Goal: Obtain resource: Obtain resource

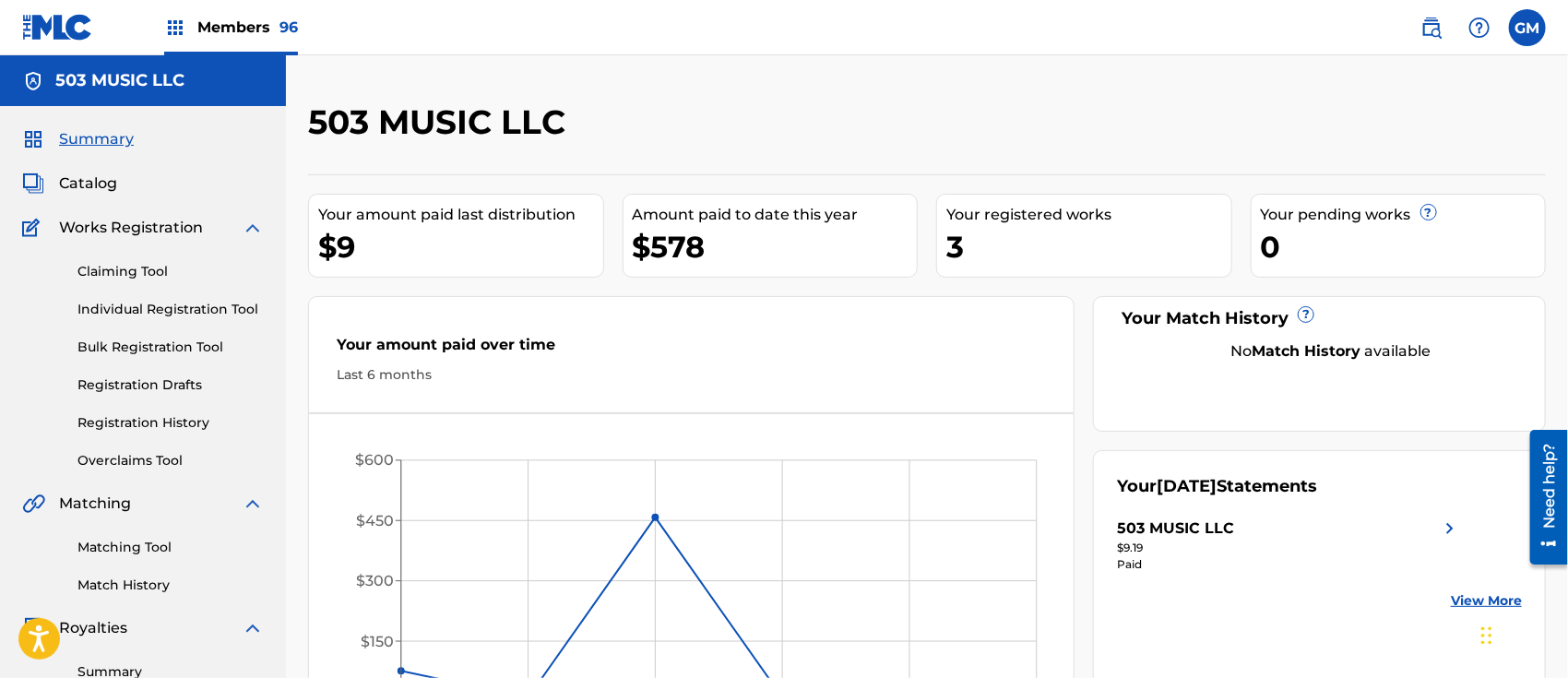
click at [253, 12] on div "Members 96" at bounding box center [230, 27] width 133 height 54
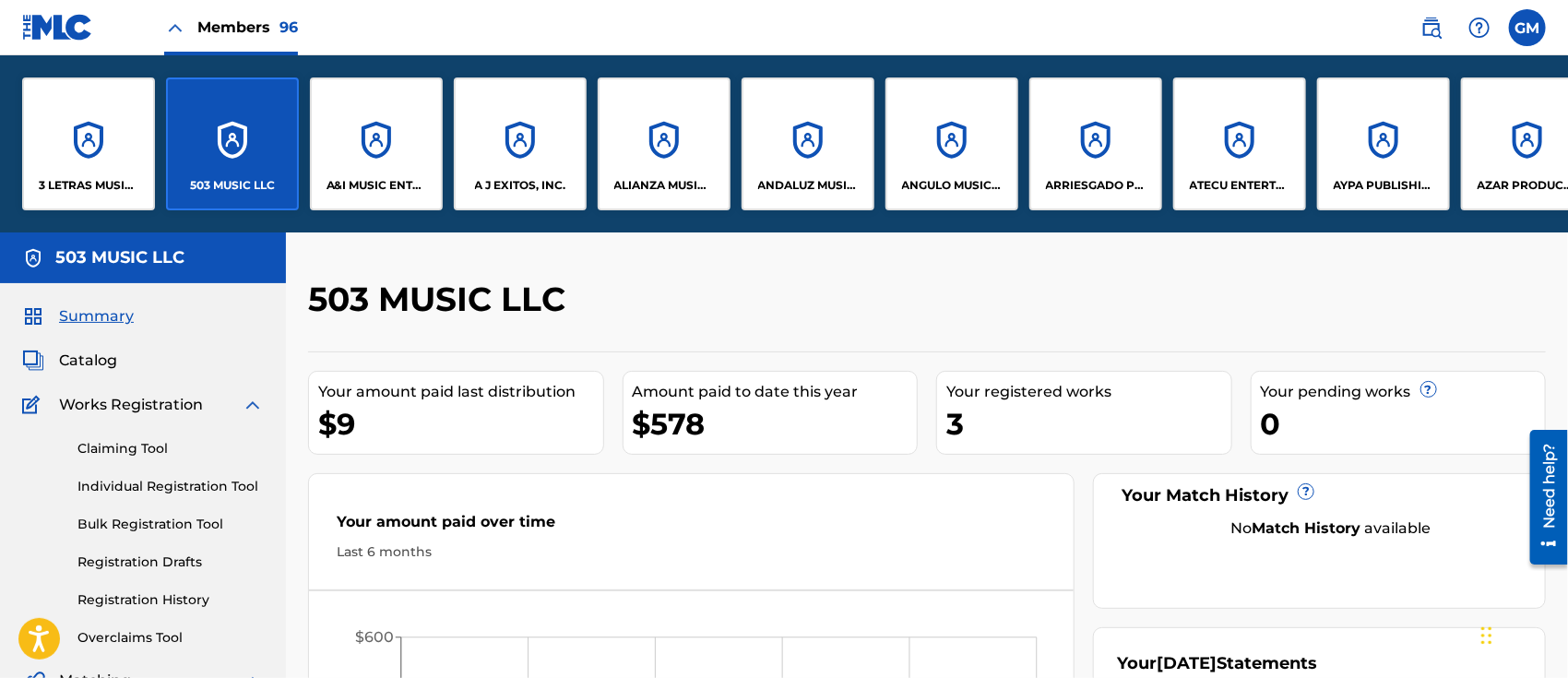
click at [382, 168] on div "A&I MUSIC ENTERTAINMENT, INC" at bounding box center [376, 143] width 133 height 133
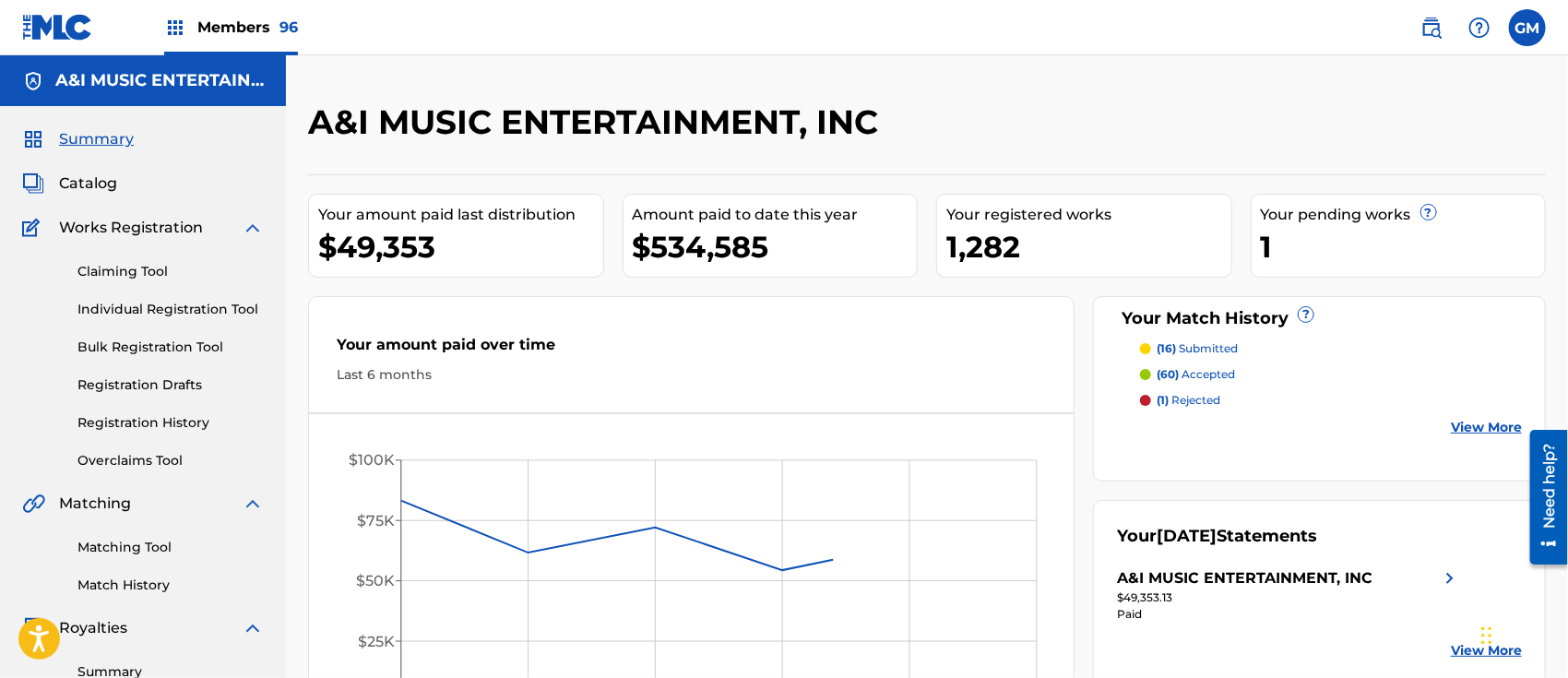
click at [95, 179] on span "Catalog" at bounding box center [88, 184] width 58 height 22
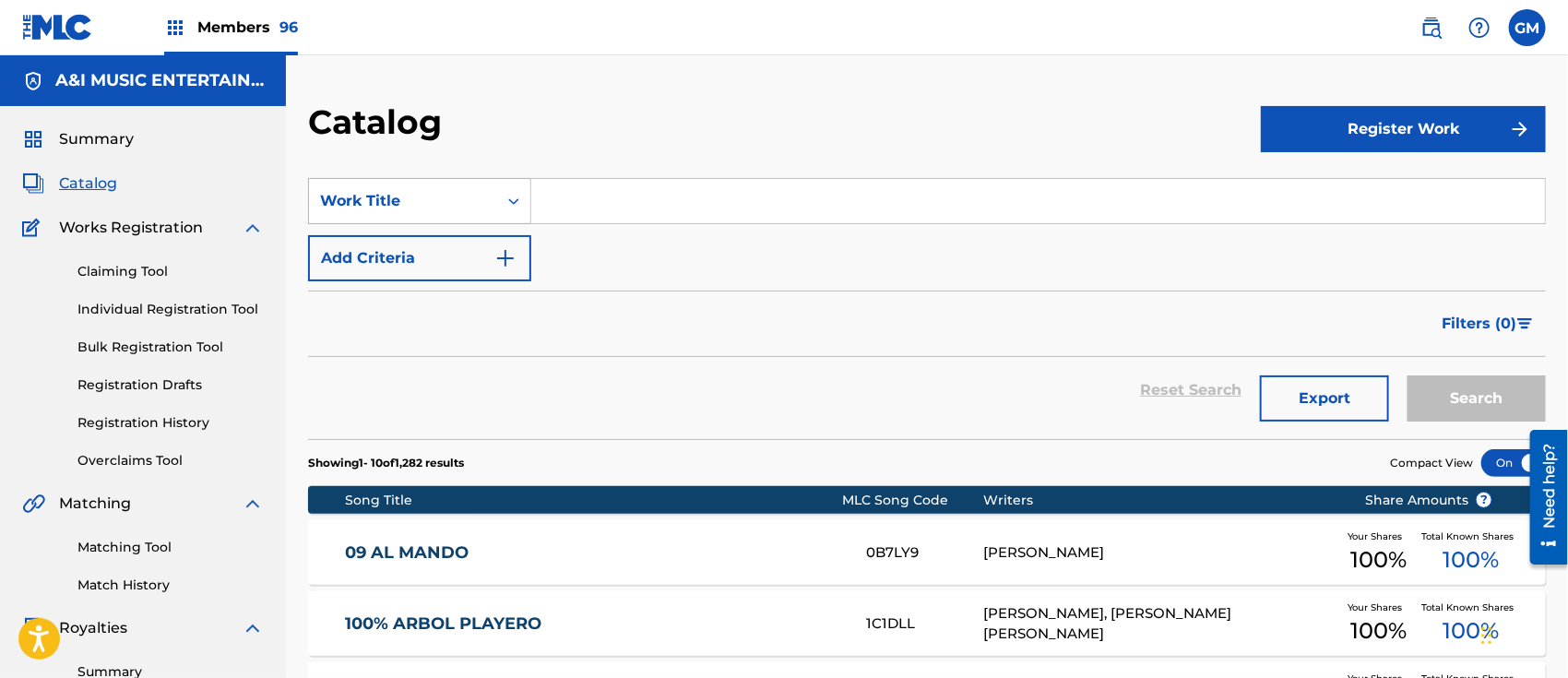
click at [514, 195] on icon "Search Form" at bounding box center [513, 200] width 19 height 19
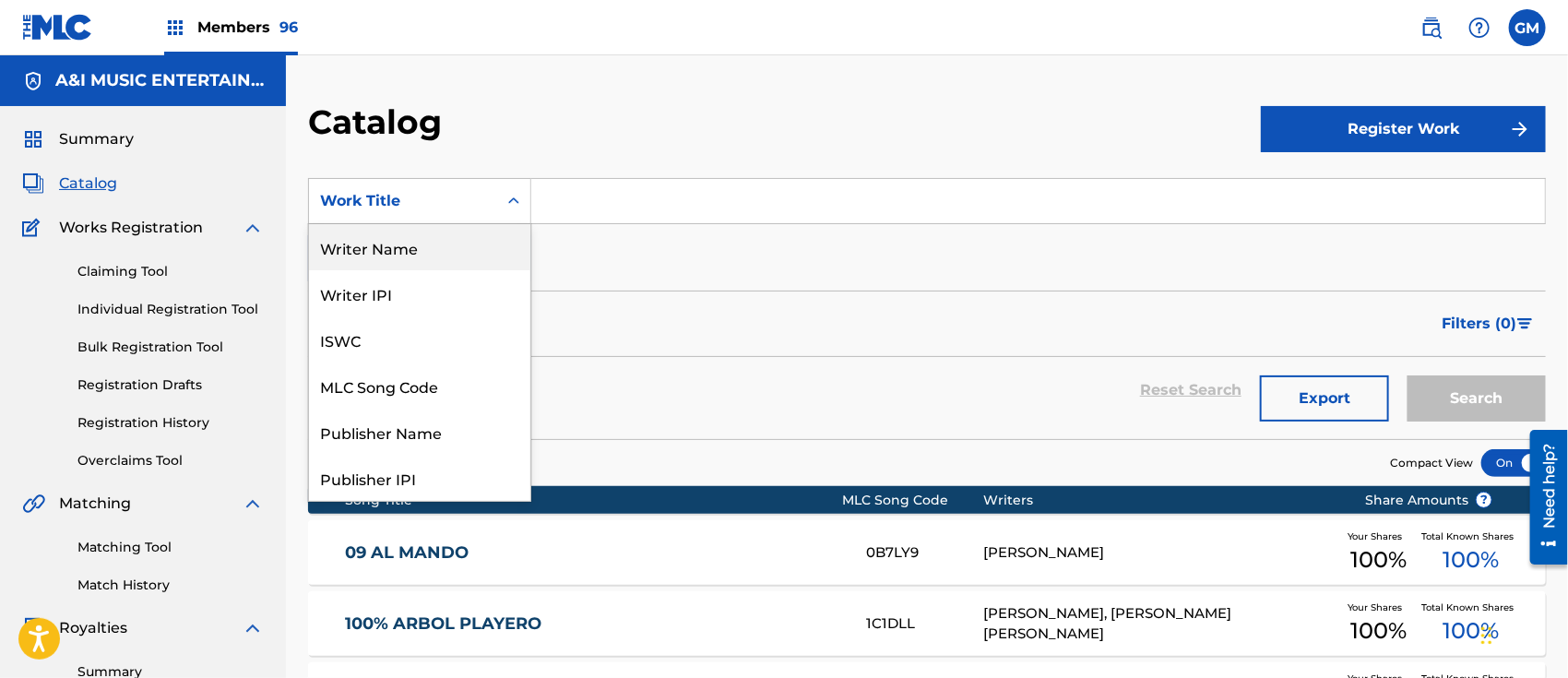
click at [402, 241] on div "Writer Name" at bounding box center [420, 247] width 221 height 46
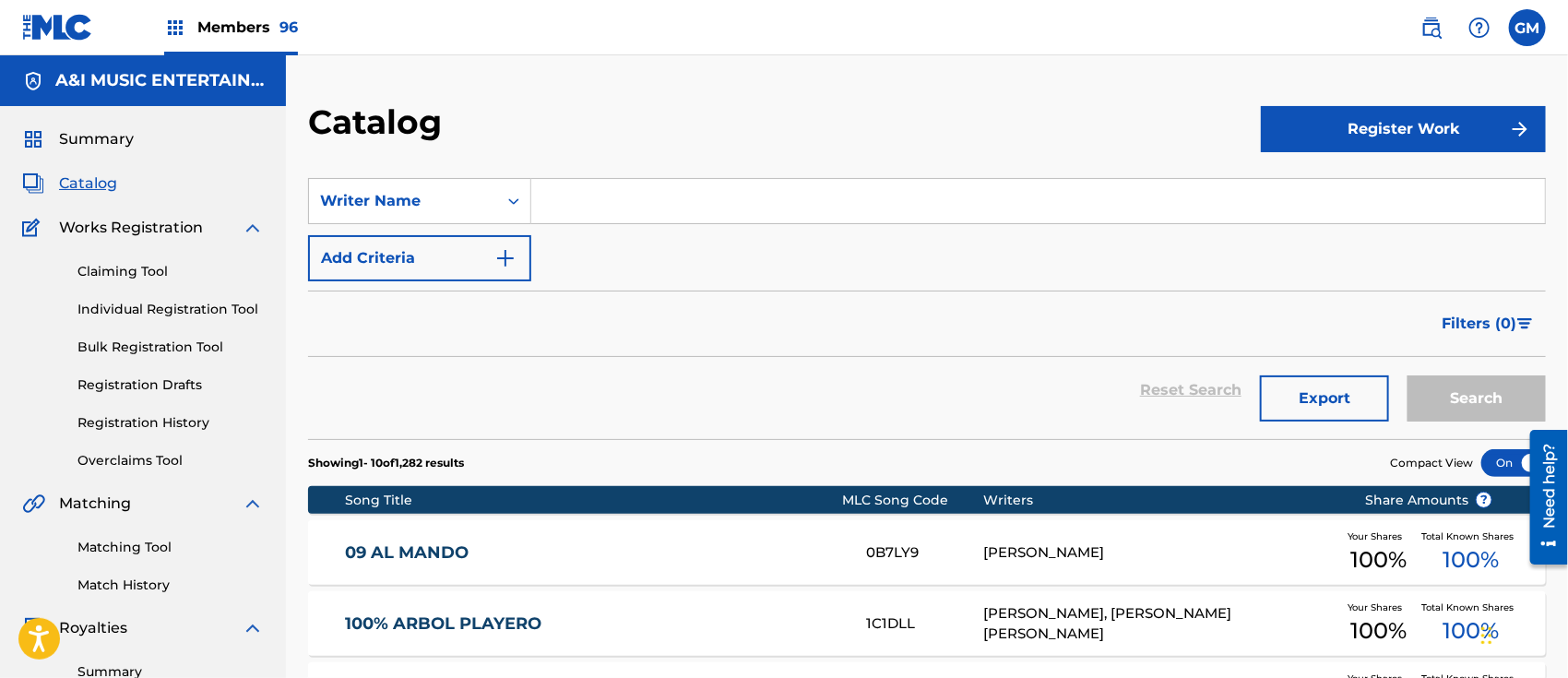
click at [592, 204] on input "Search Form" at bounding box center [1038, 200] width 1014 height 44
type input "[PERSON_NAME]"
click at [1408, 375] on button "Search" at bounding box center [1477, 398] width 138 height 46
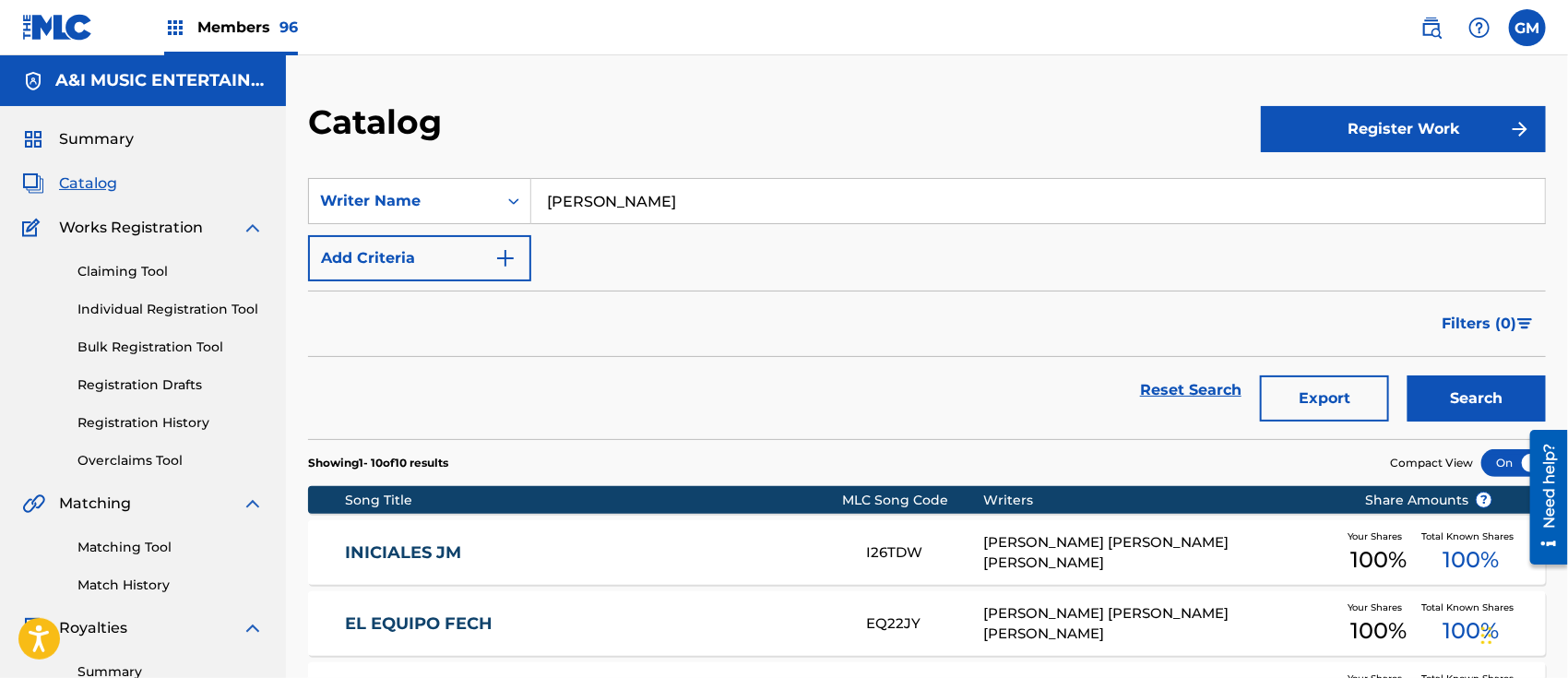
click at [1309, 386] on button "Export" at bounding box center [1324, 398] width 129 height 46
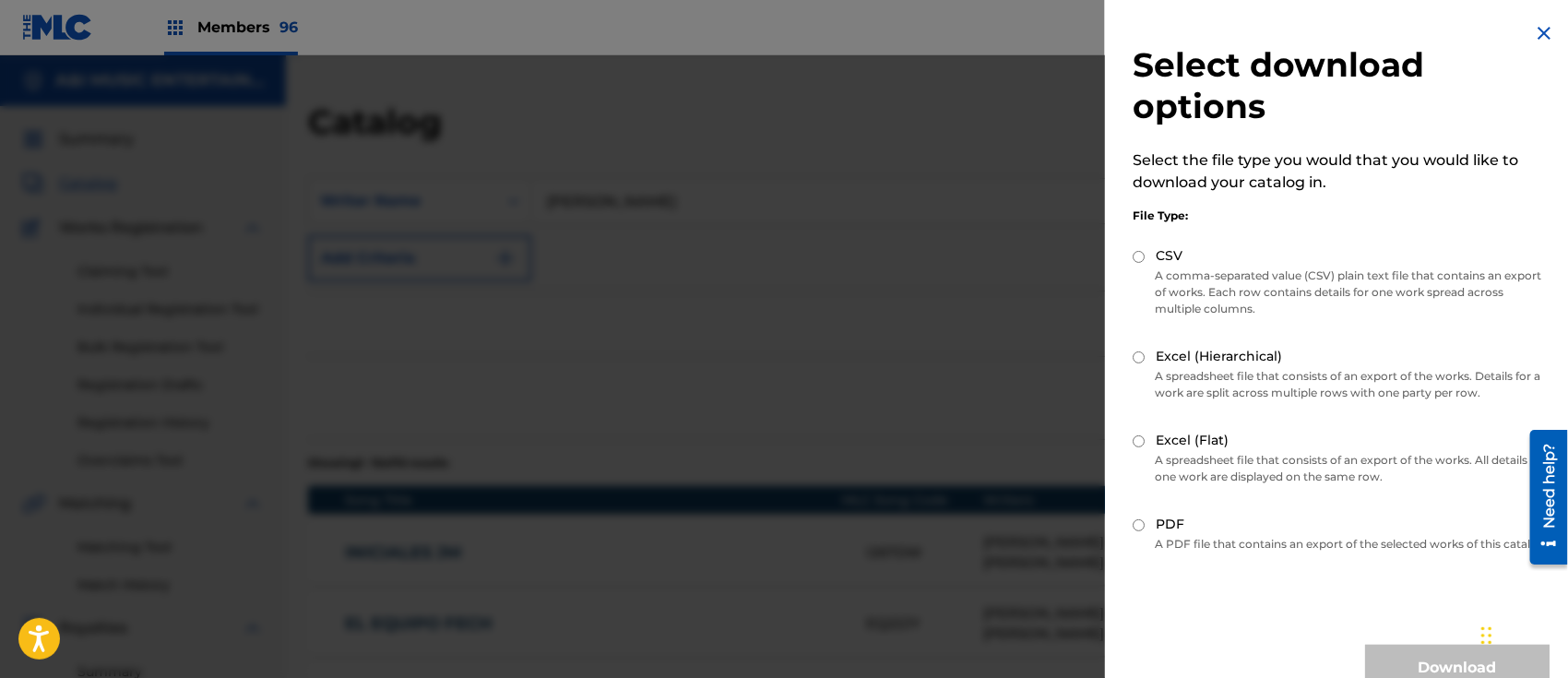
click at [1141, 440] on input "Excel (Flat)" at bounding box center [1138, 441] width 12 height 12
radio input "true"
click at [1409, 667] on button "Download" at bounding box center [1457, 667] width 185 height 46
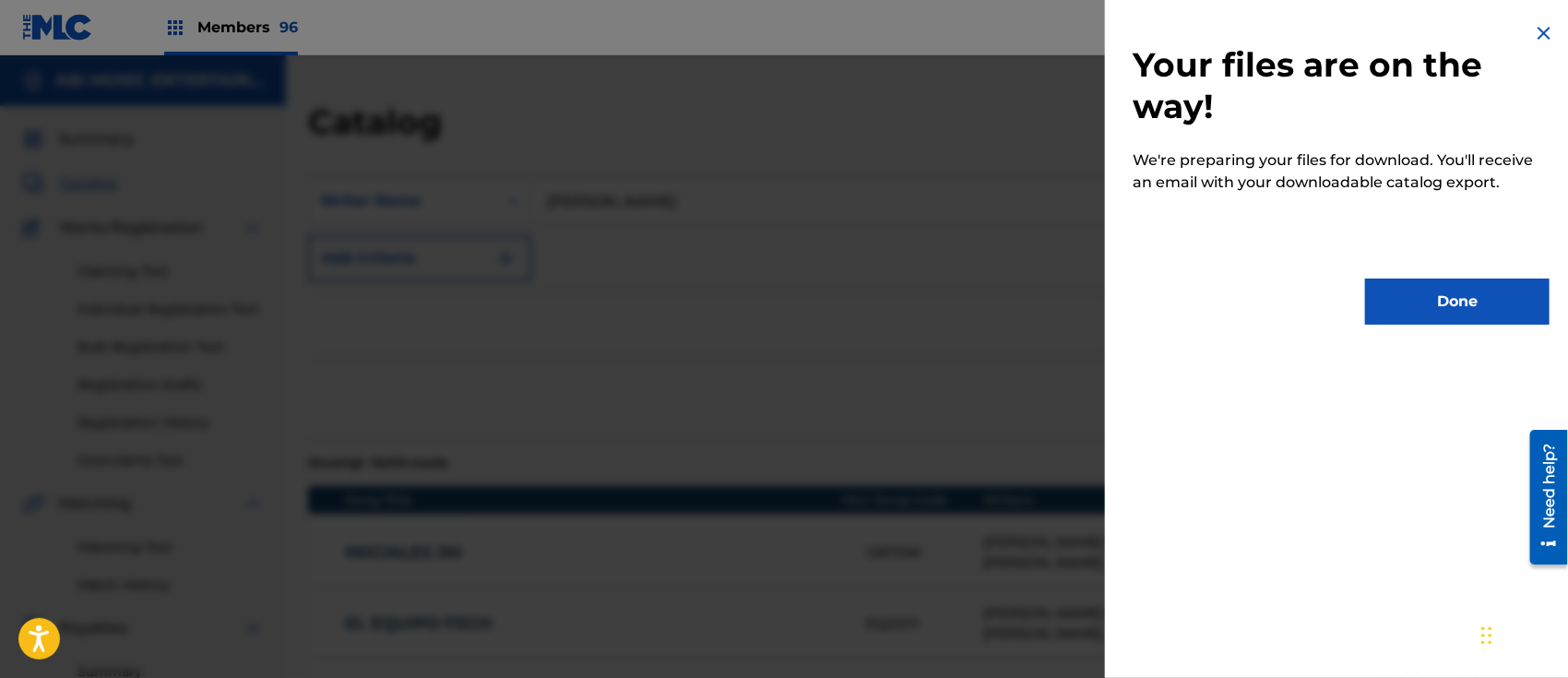
click at [1430, 298] on button "Done" at bounding box center [1457, 301] width 185 height 46
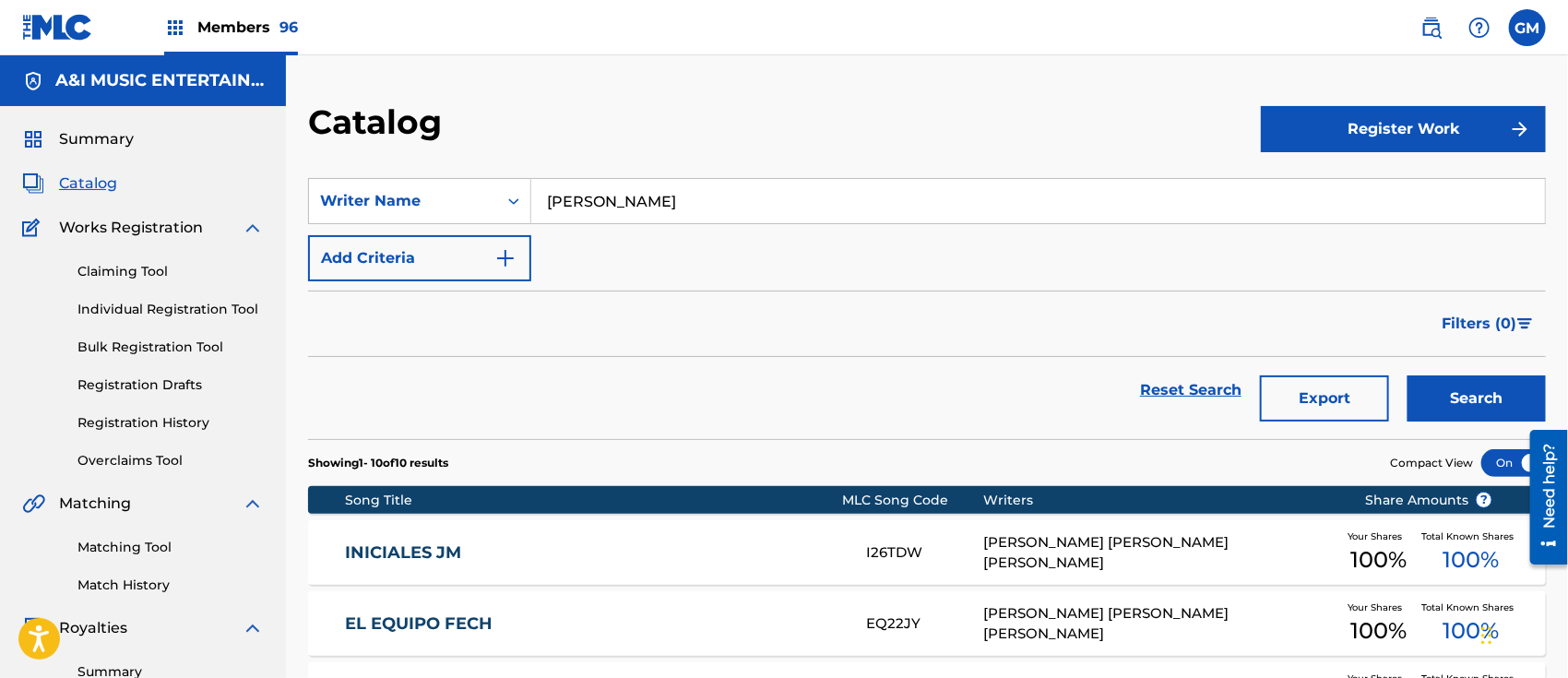
drag, startPoint x: 711, startPoint y: 182, endPoint x: 464, endPoint y: 160, distance: 248.0
click at [464, 160] on section "SearchWithCriteriacab95983-df0a-49c6-9aad-d8b723679d7e Writer Name [PERSON_NAME…" at bounding box center [927, 297] width 1238 height 283
type input "[PERSON_NAME]"
click at [1408, 375] on button "Search" at bounding box center [1477, 398] width 138 height 46
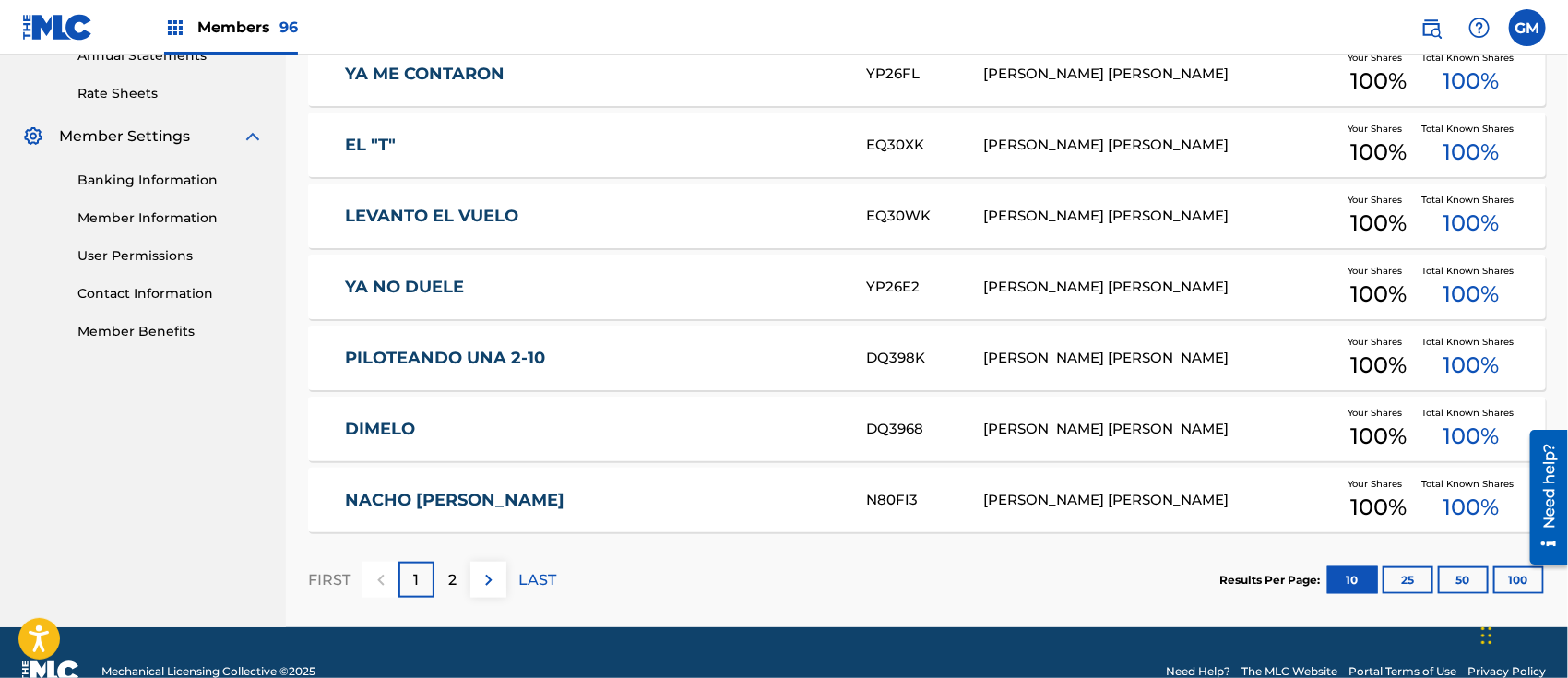
scroll to position [728, 0]
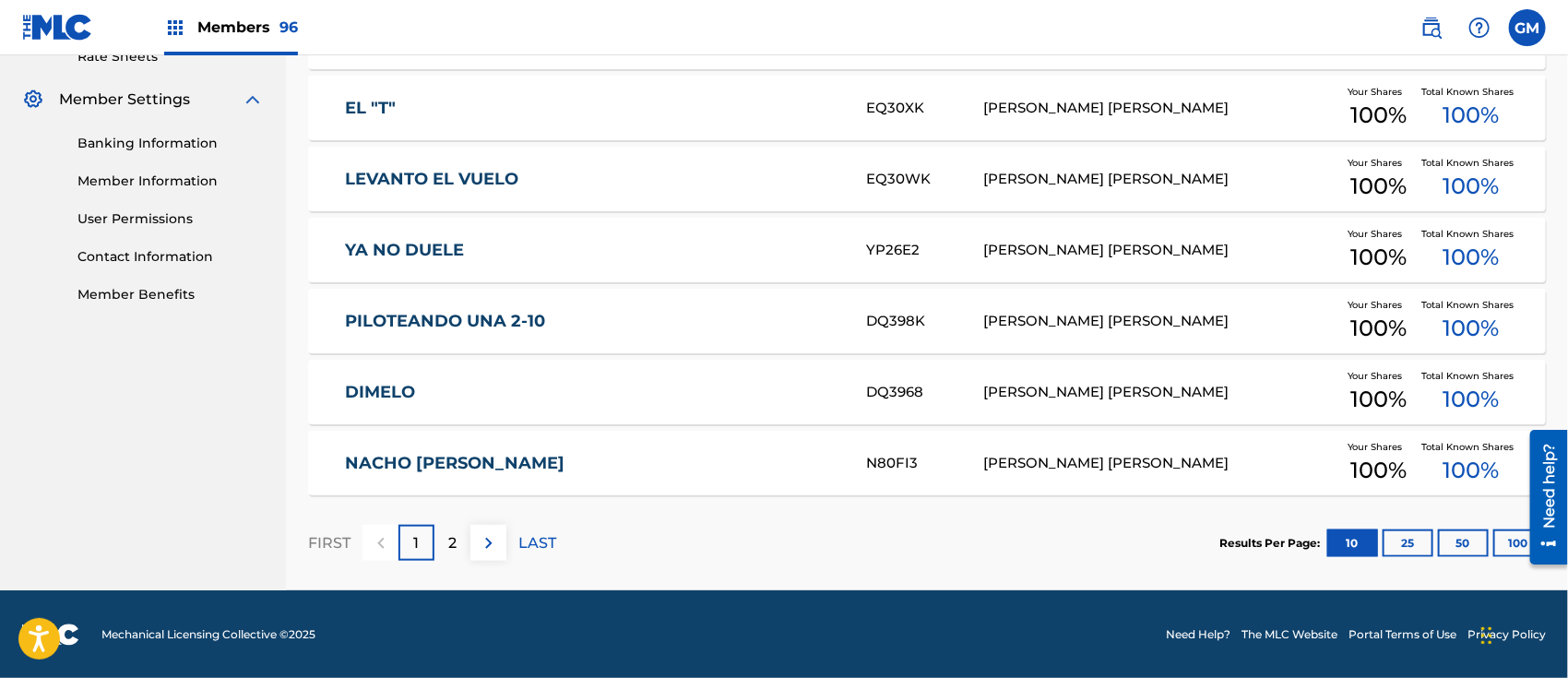
click at [1412, 541] on button "25" at bounding box center [1408, 543] width 50 height 28
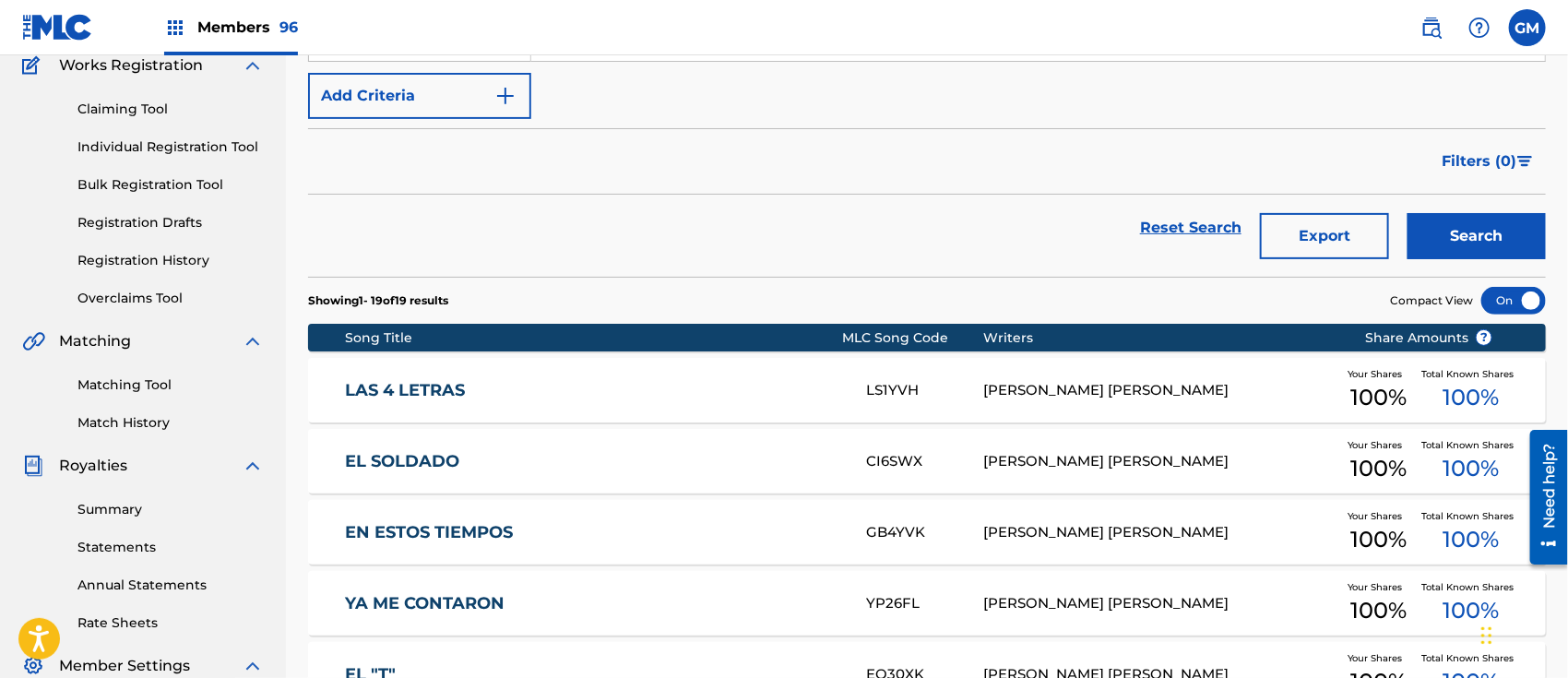
scroll to position [155, 0]
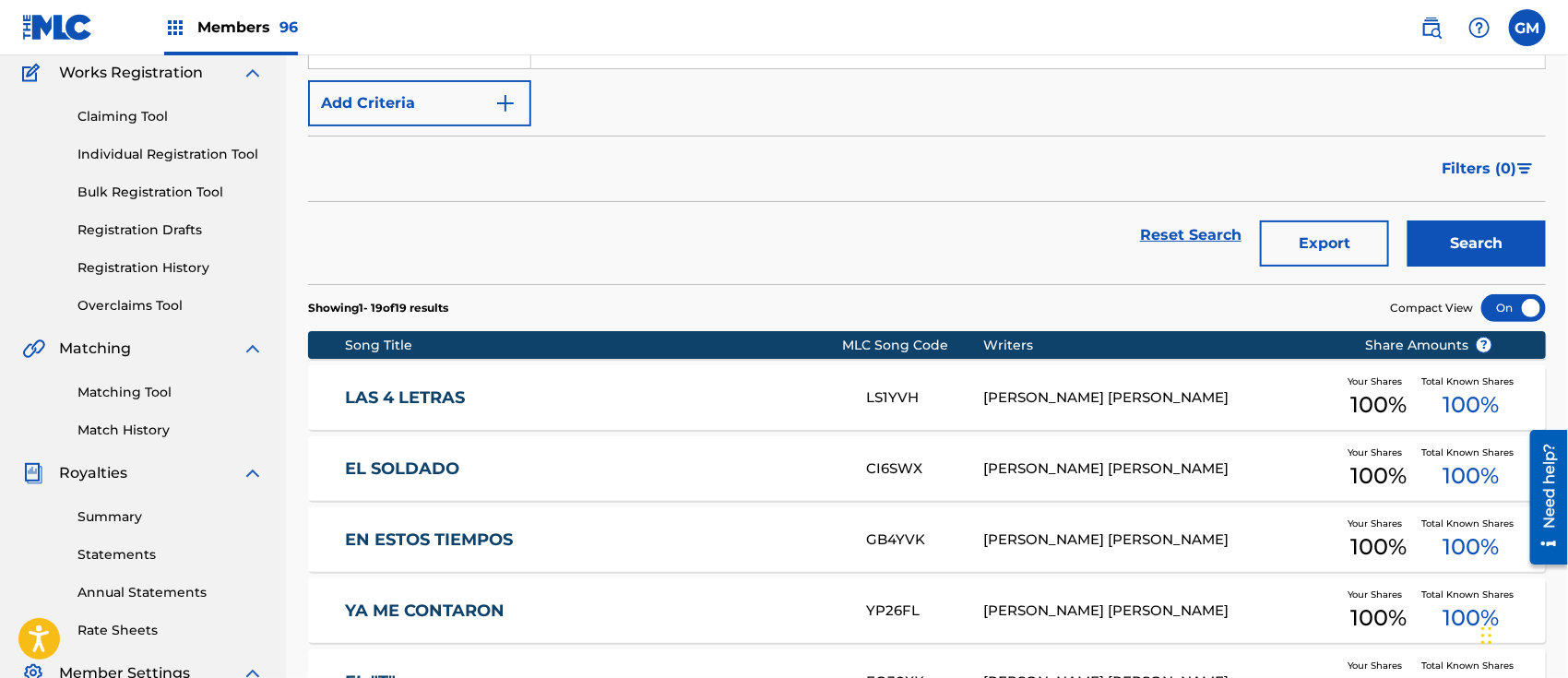
click at [1333, 236] on button "Export" at bounding box center [1324, 243] width 129 height 46
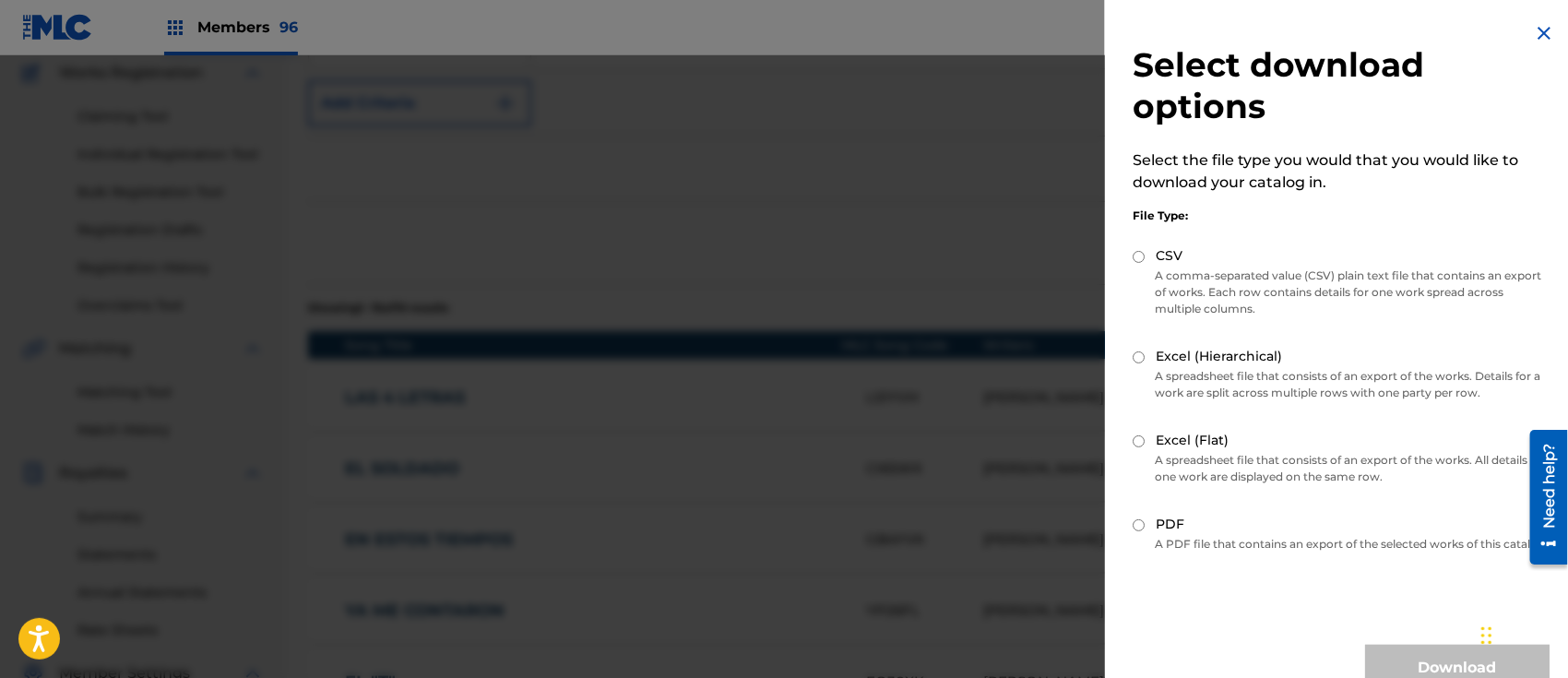
click at [1140, 433] on div "Excel (Flat)" at bounding box center [1341, 440] width 417 height 21
click at [1138, 441] on input "Excel (Flat)" at bounding box center [1138, 441] width 12 height 12
radio input "true"
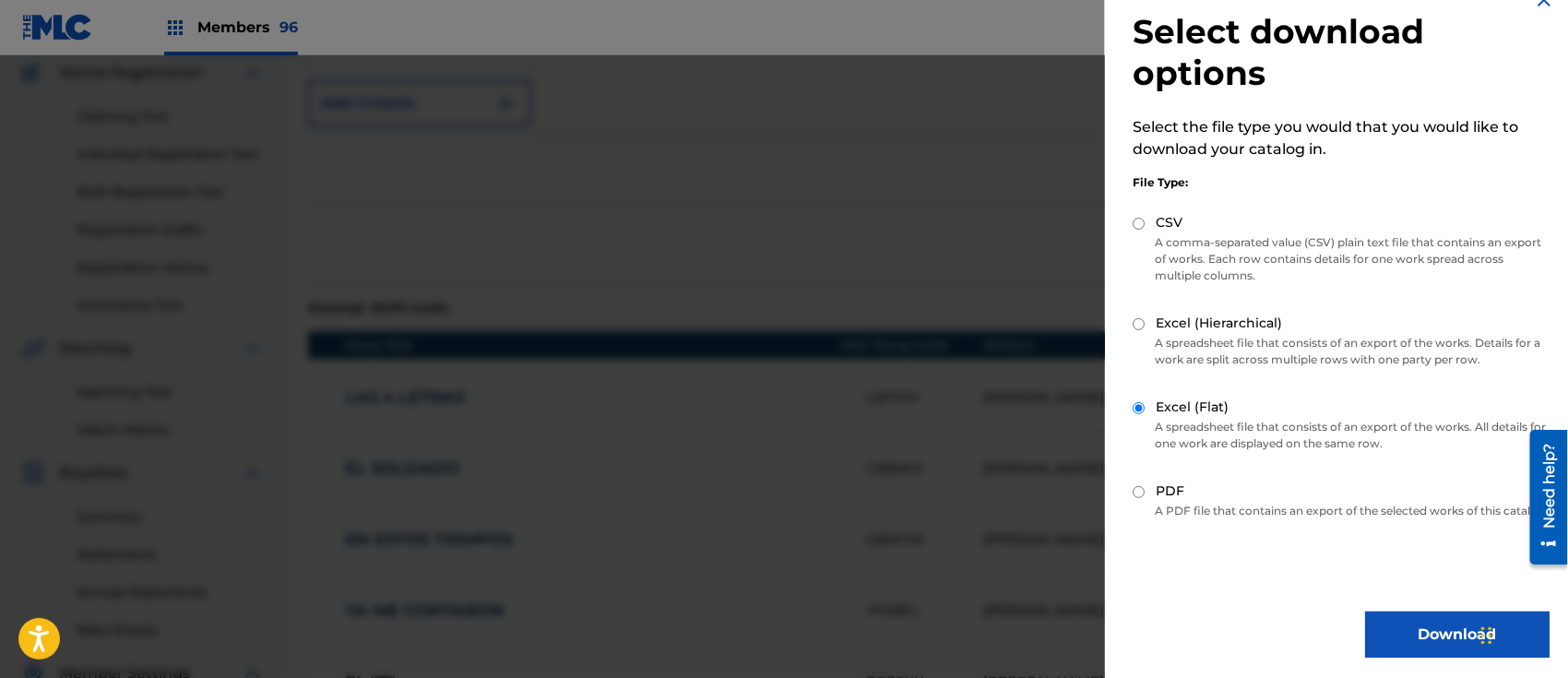
scroll to position [51, 0]
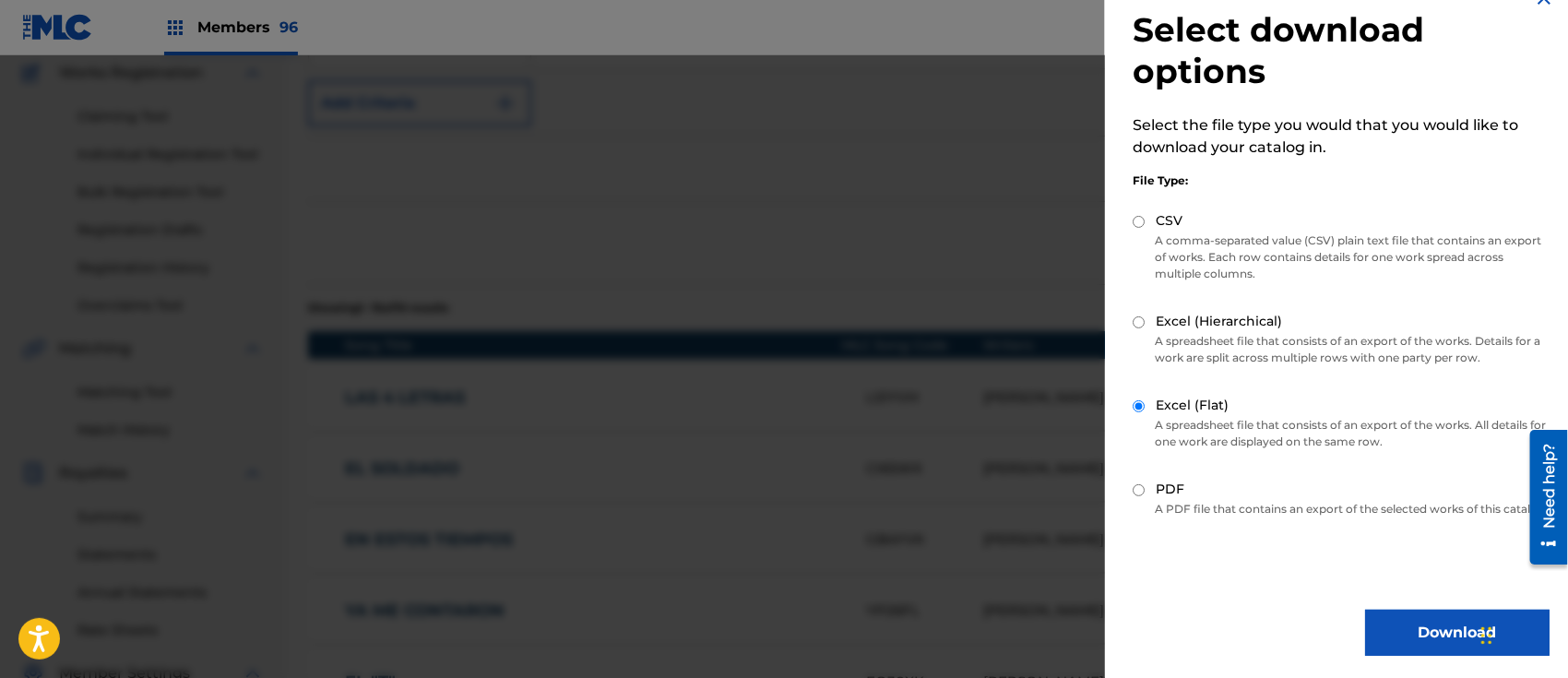
click at [1392, 625] on button "Download" at bounding box center [1457, 633] width 185 height 46
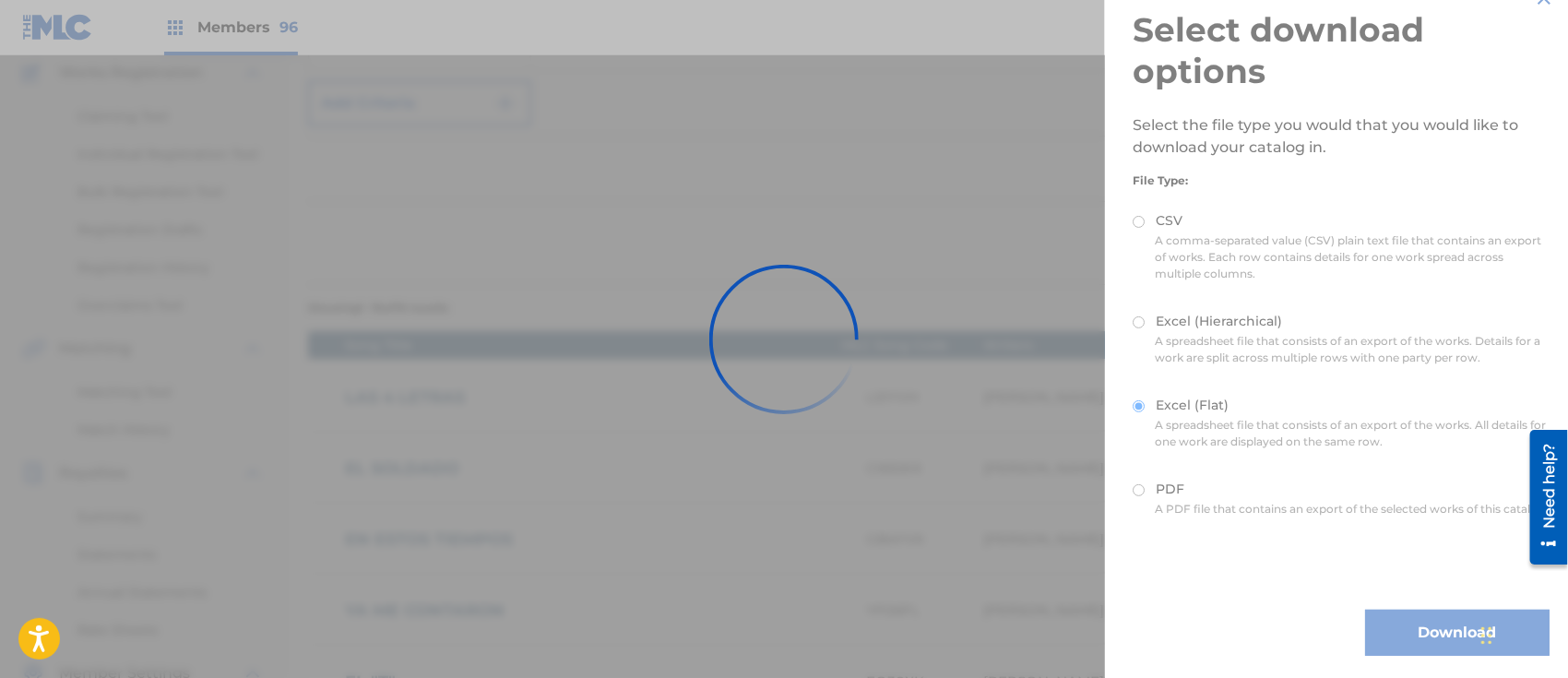
scroll to position [0, 0]
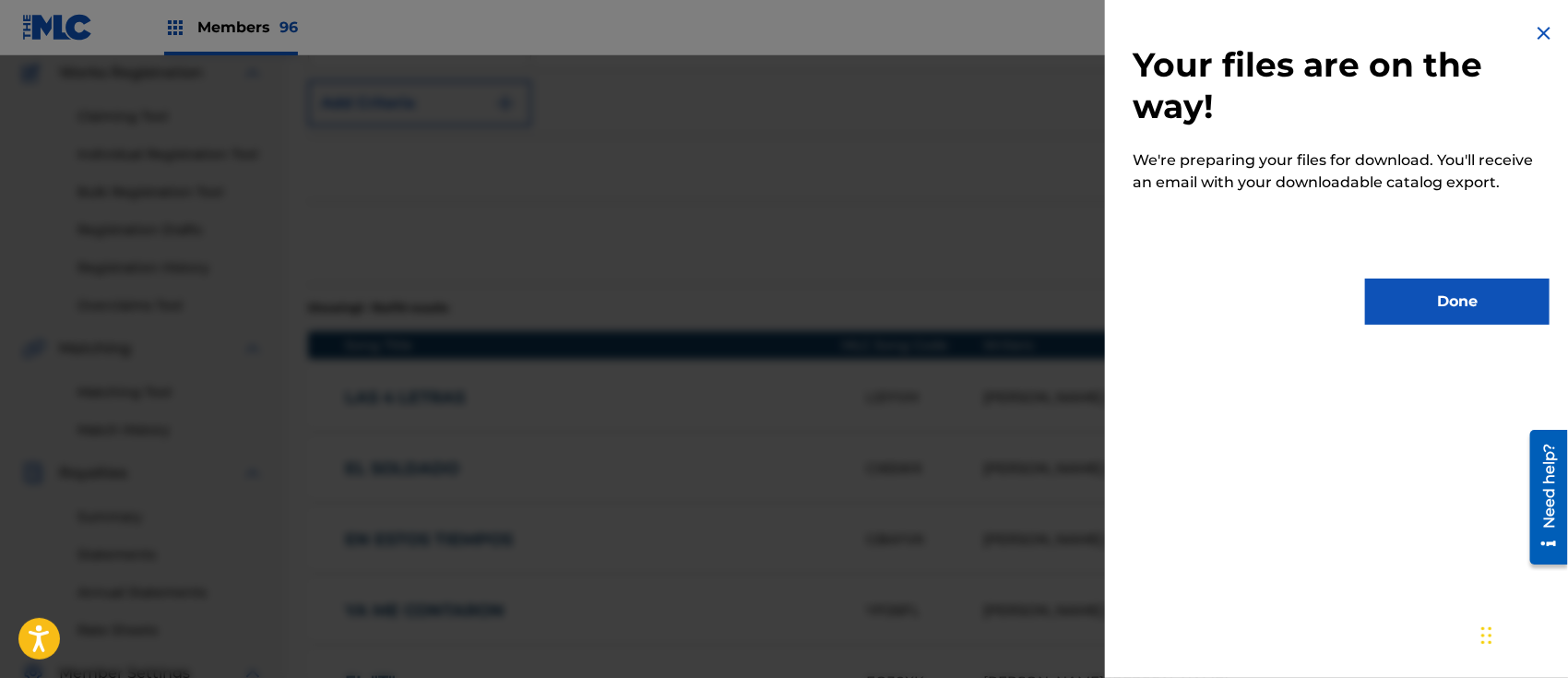
click at [1384, 299] on button "Done" at bounding box center [1457, 301] width 185 height 46
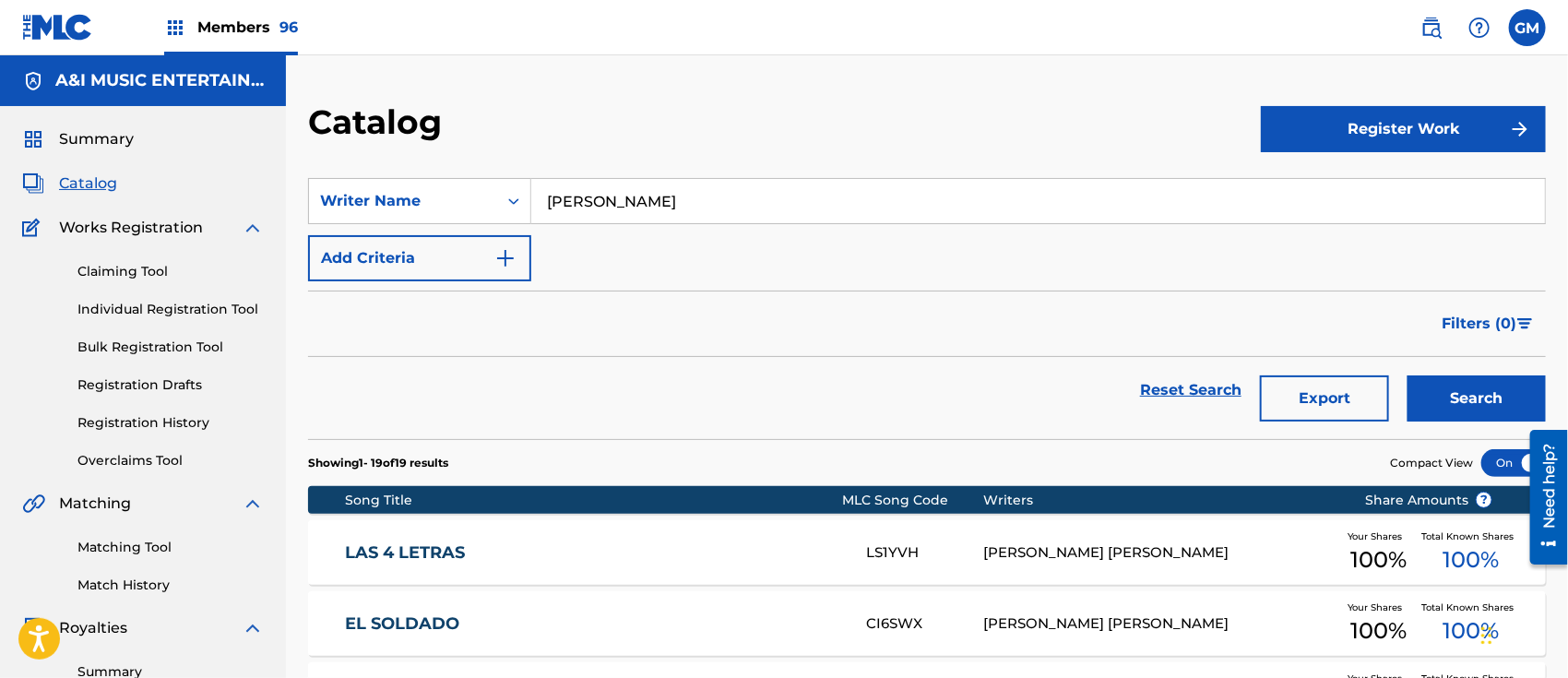
drag, startPoint x: 768, startPoint y: 192, endPoint x: 506, endPoint y: 174, distance: 262.6
click at [506, 174] on section "SearchWithCriteriacab95983-df0a-49c6-9aad-d8b723679d7e Writer Name [PERSON_NAME…" at bounding box center [927, 297] width 1238 height 283
click at [1408, 375] on button "Search" at bounding box center [1477, 398] width 138 height 46
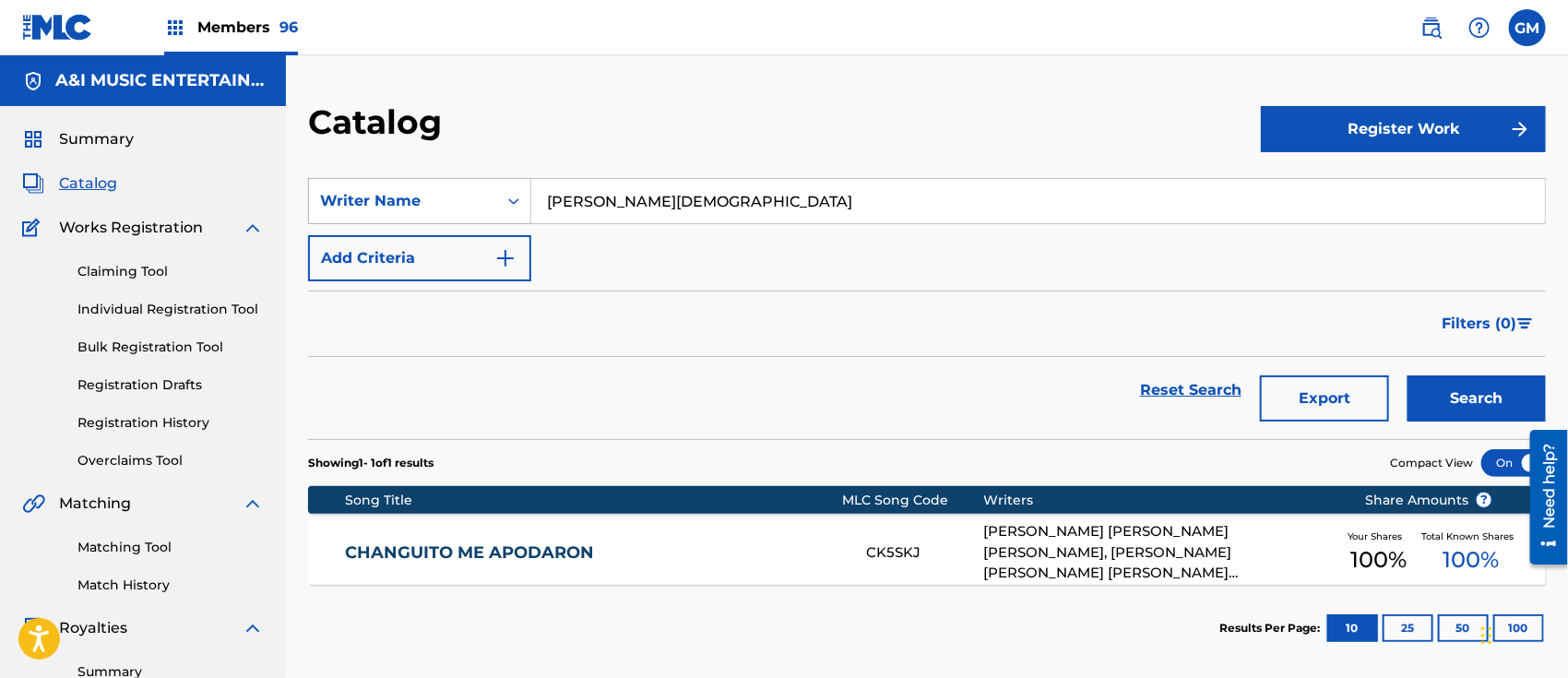
drag, startPoint x: 710, startPoint y: 188, endPoint x: 456, endPoint y: 199, distance: 254.2
click at [456, 199] on div "SearchWithCriteriacab95983-df0a-49c6-9aad-d8b723679d7e Writer Name [PERSON_NAME]" at bounding box center [927, 200] width 1238 height 46
type input "[PERSON_NAME]"
click at [1455, 401] on button "Search" at bounding box center [1477, 398] width 138 height 46
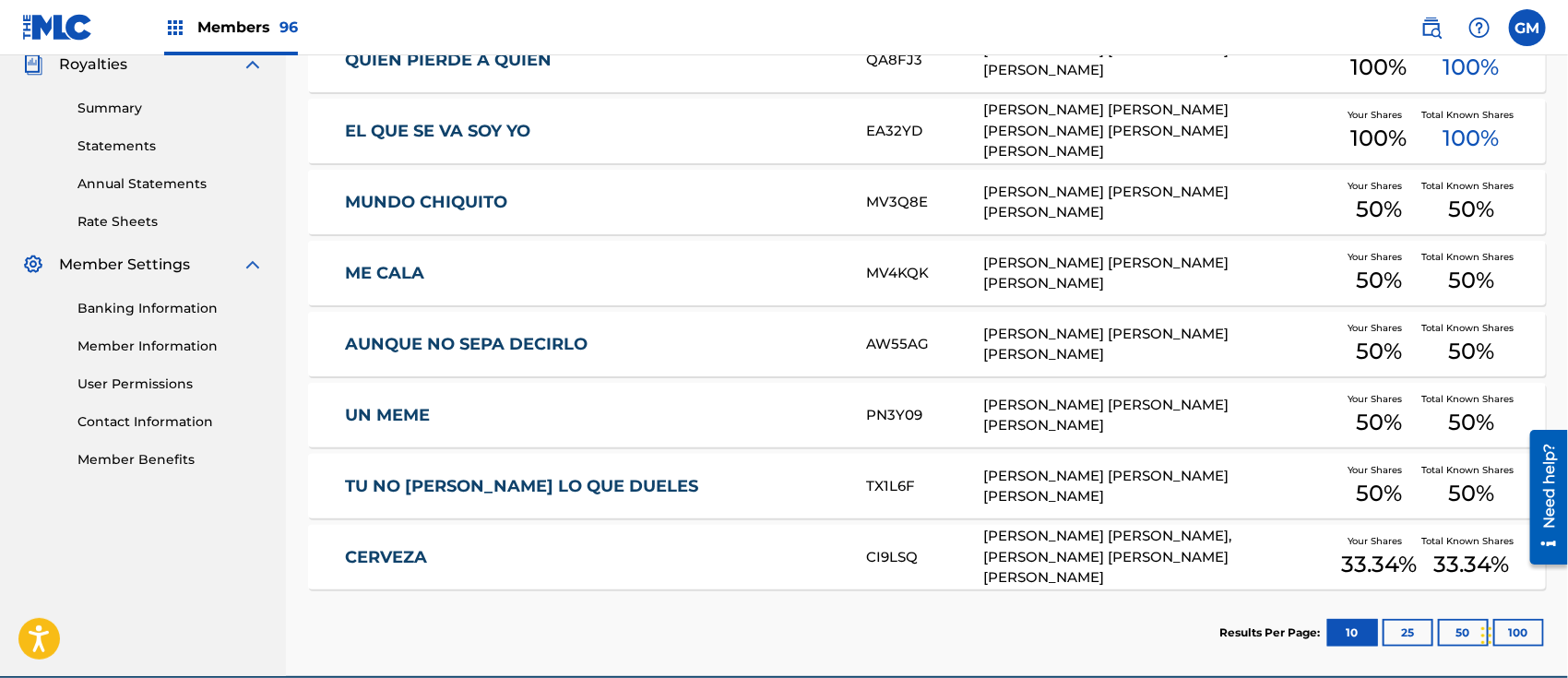
scroll to position [573, 0]
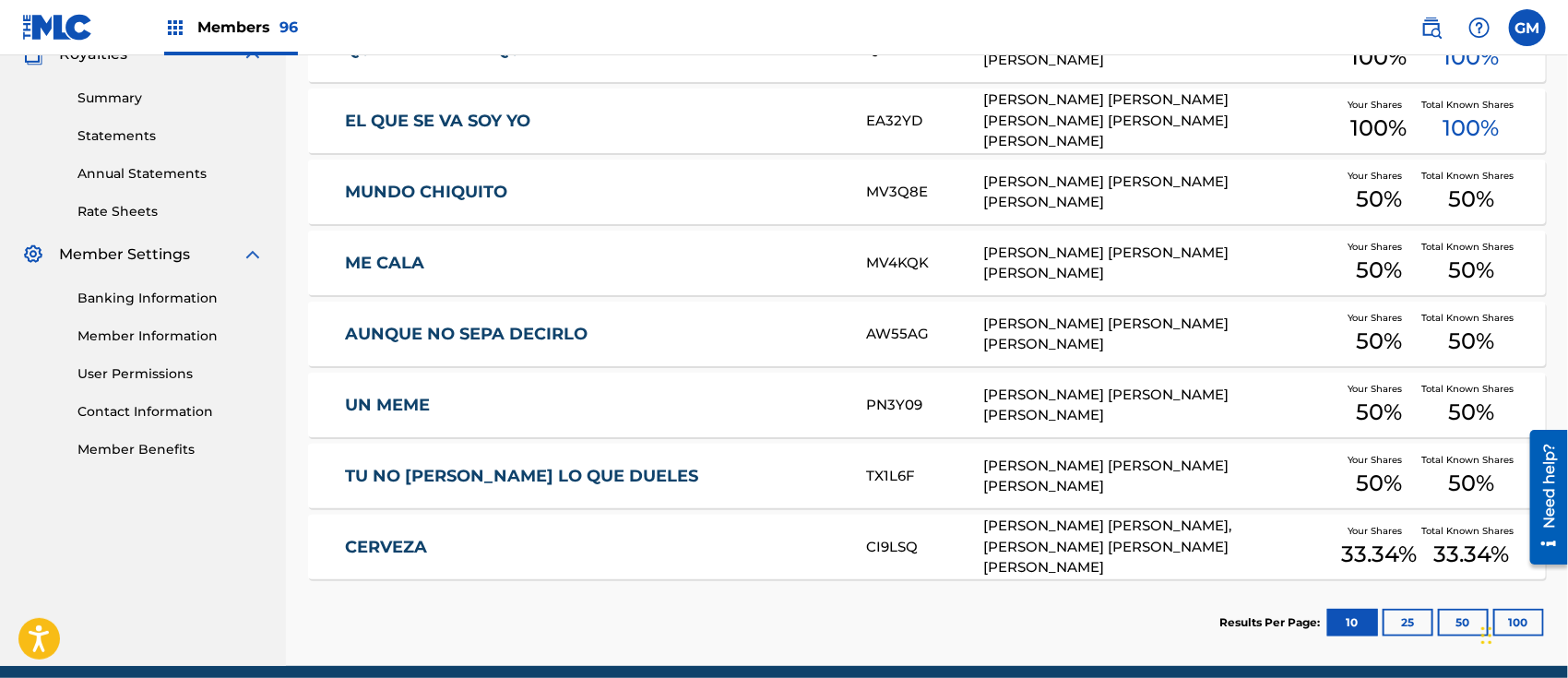
click at [1411, 618] on button "25" at bounding box center [1408, 623] width 50 height 28
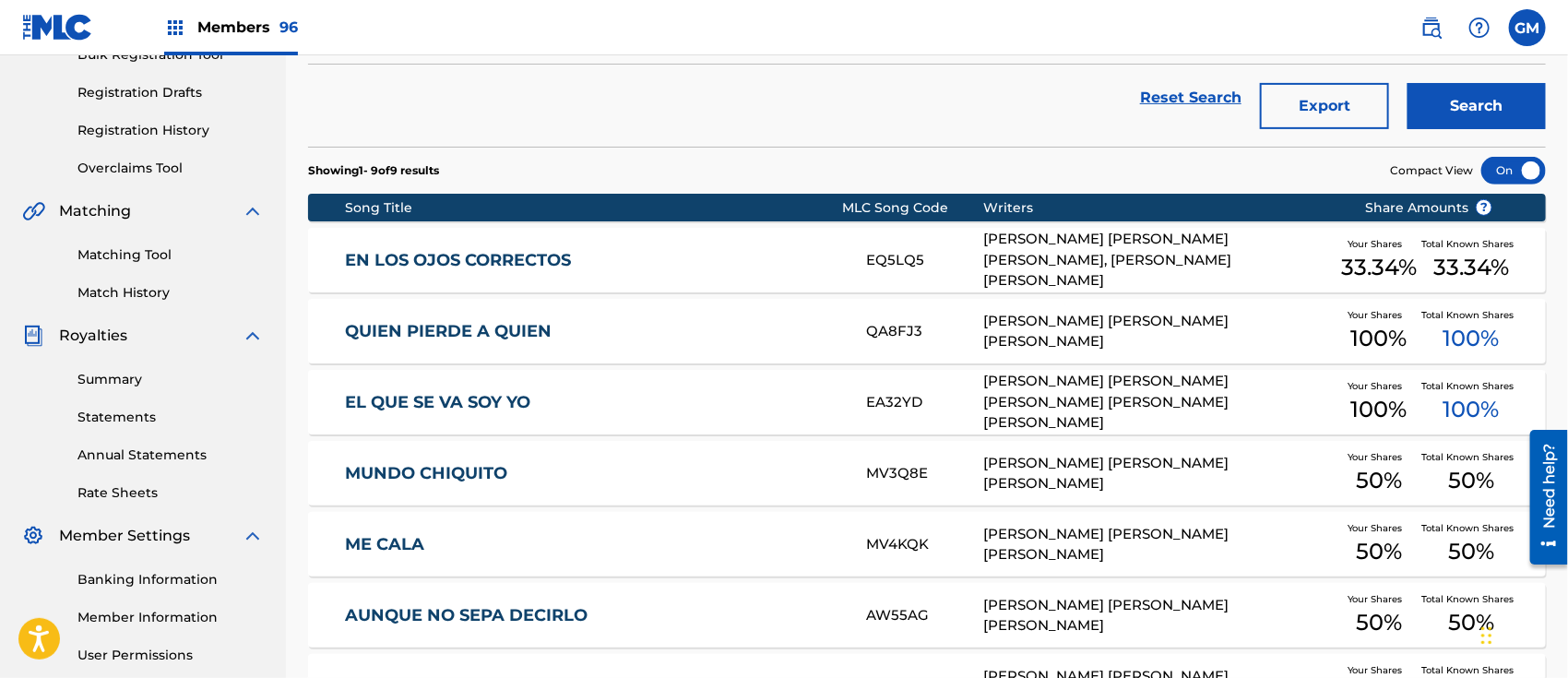
scroll to position [287, 0]
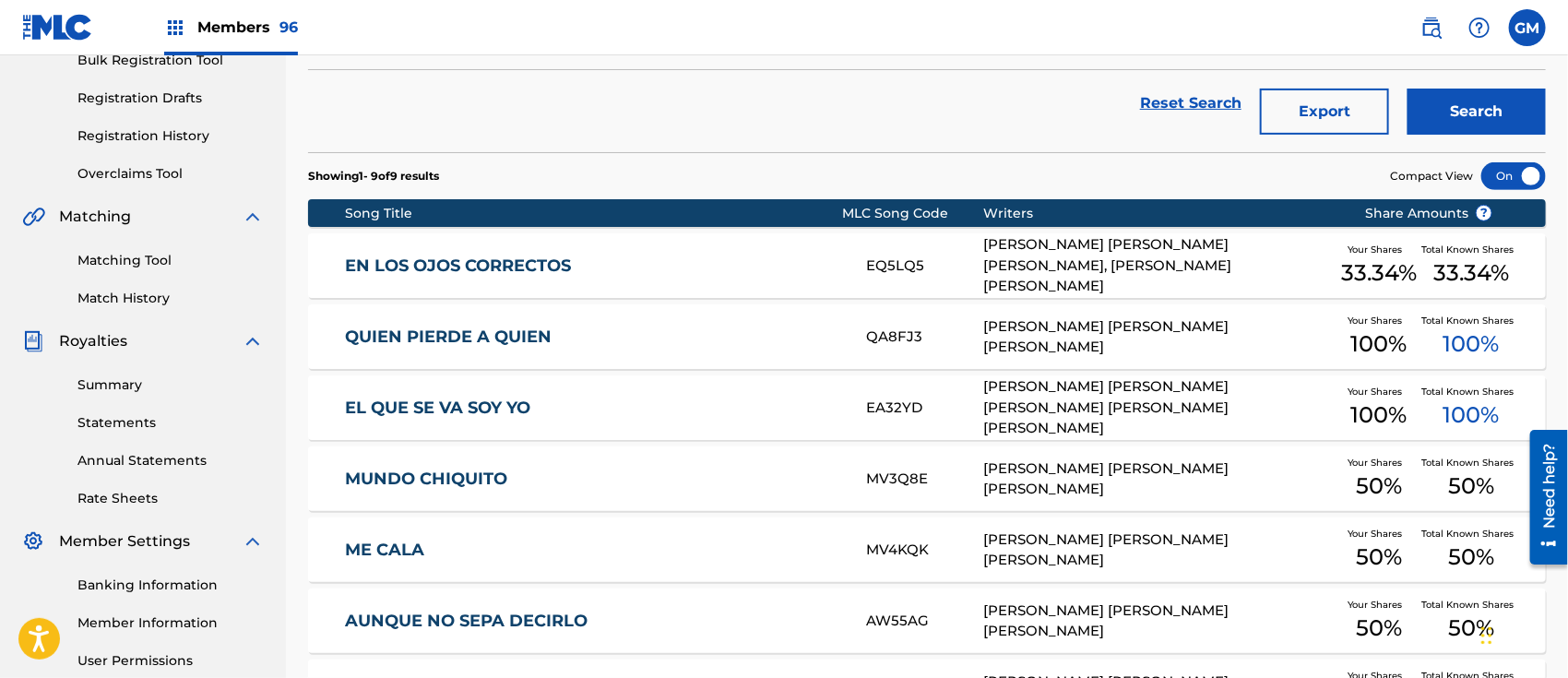
click at [1289, 107] on button "Export" at bounding box center [1324, 112] width 129 height 46
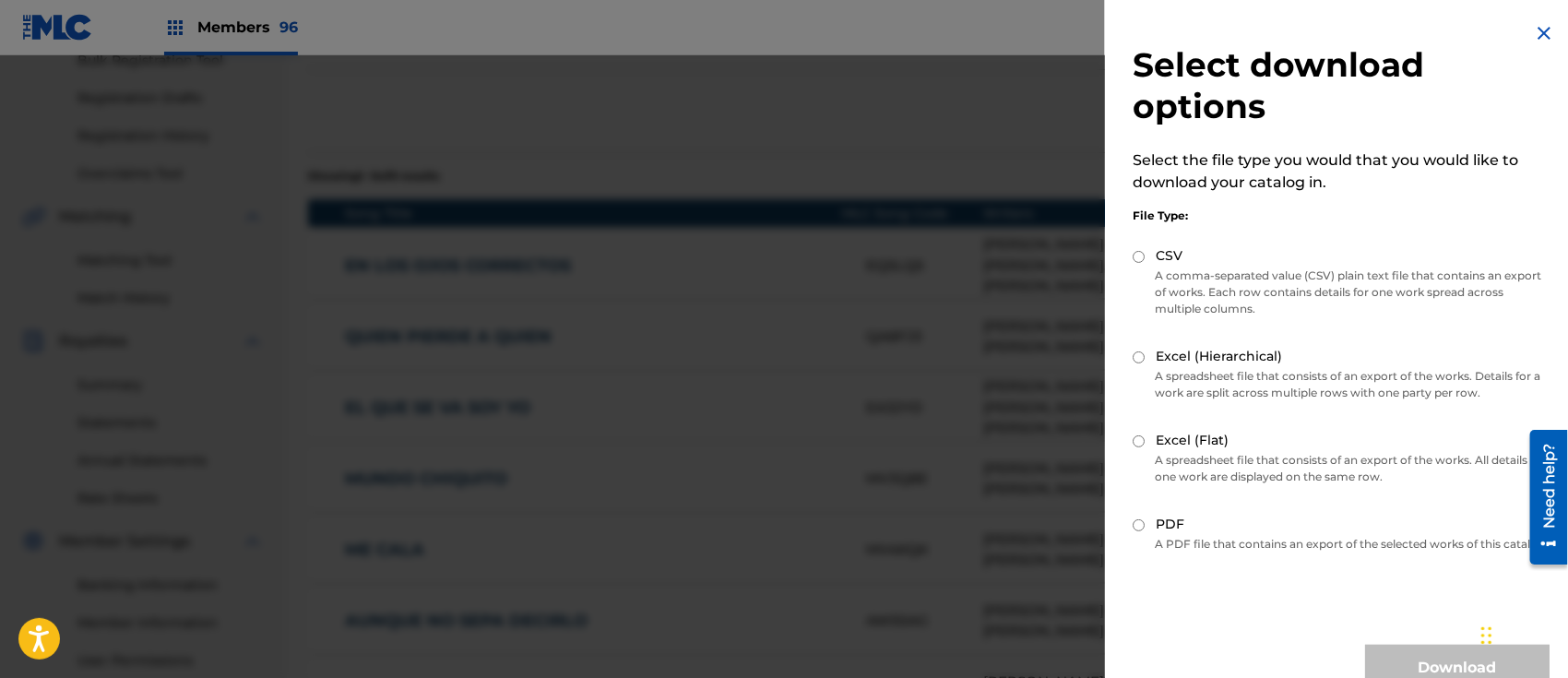
click at [1138, 438] on input "Excel (Flat)" at bounding box center [1138, 441] width 12 height 12
radio input "true"
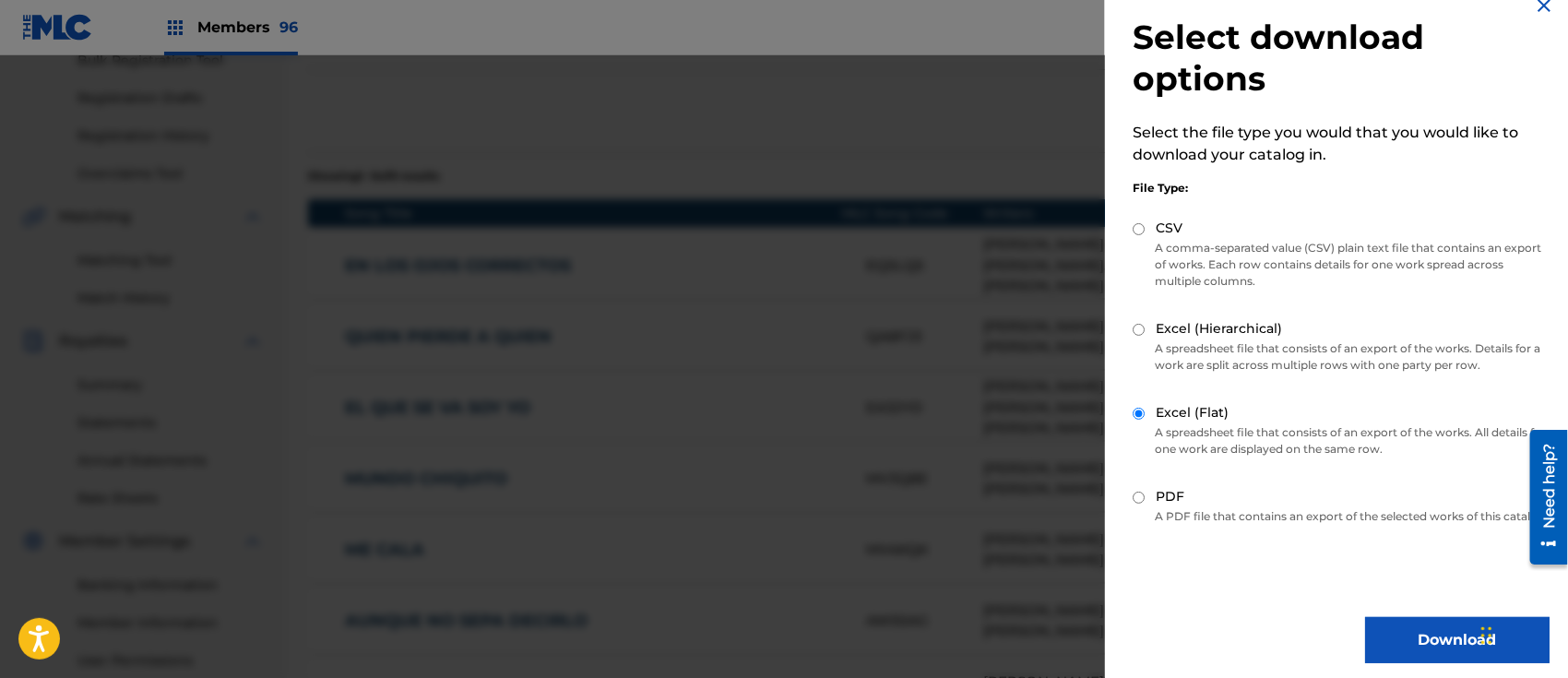
scroll to position [51, 0]
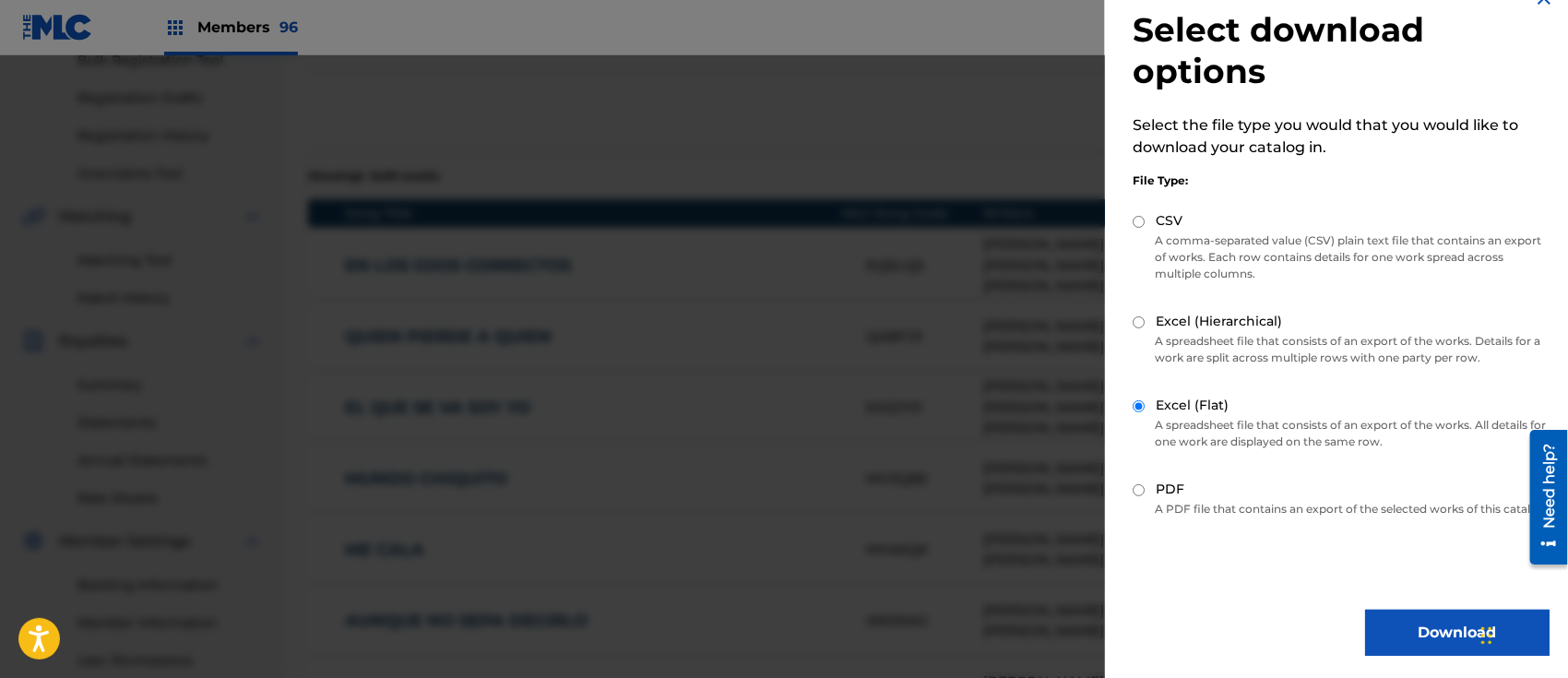
click at [1387, 625] on button "Download" at bounding box center [1457, 633] width 185 height 46
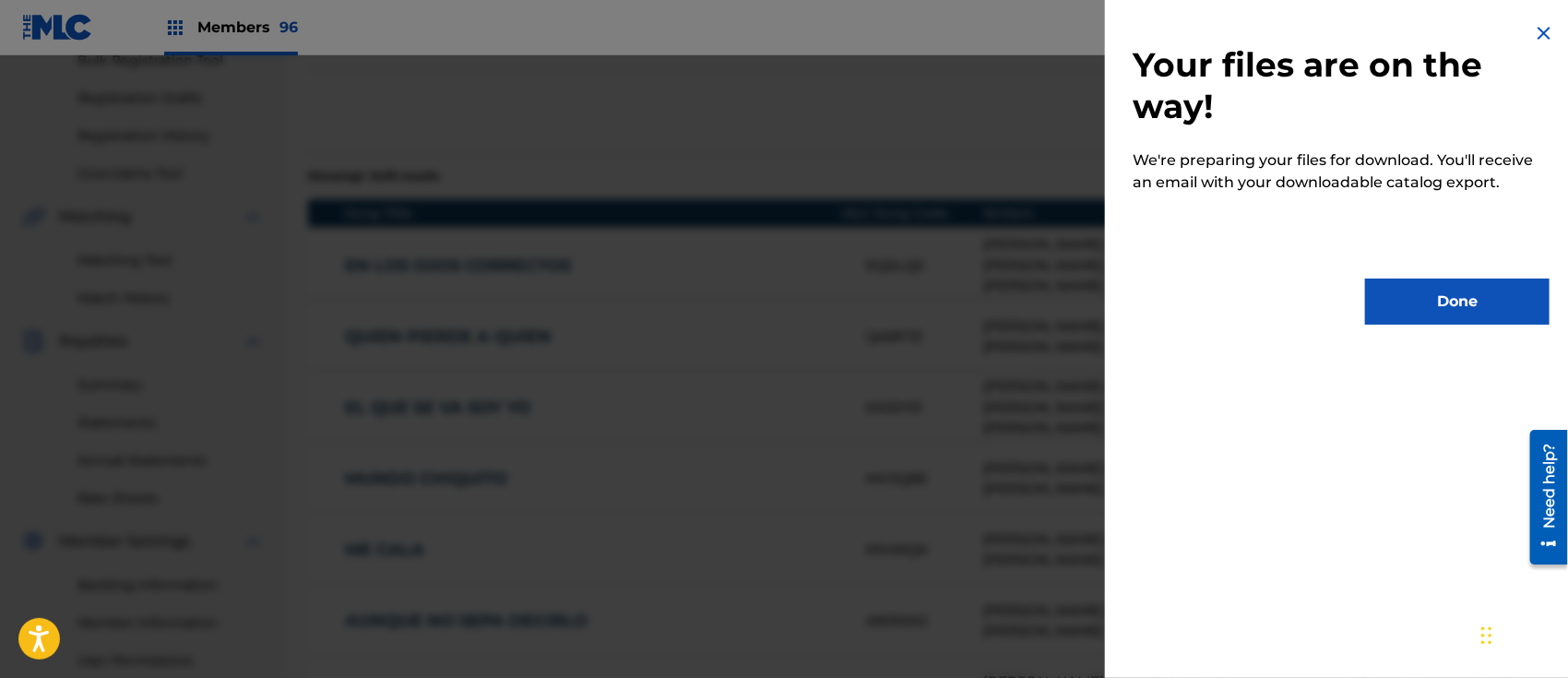
scroll to position [0, 0]
click at [1418, 289] on button "Done" at bounding box center [1457, 301] width 185 height 46
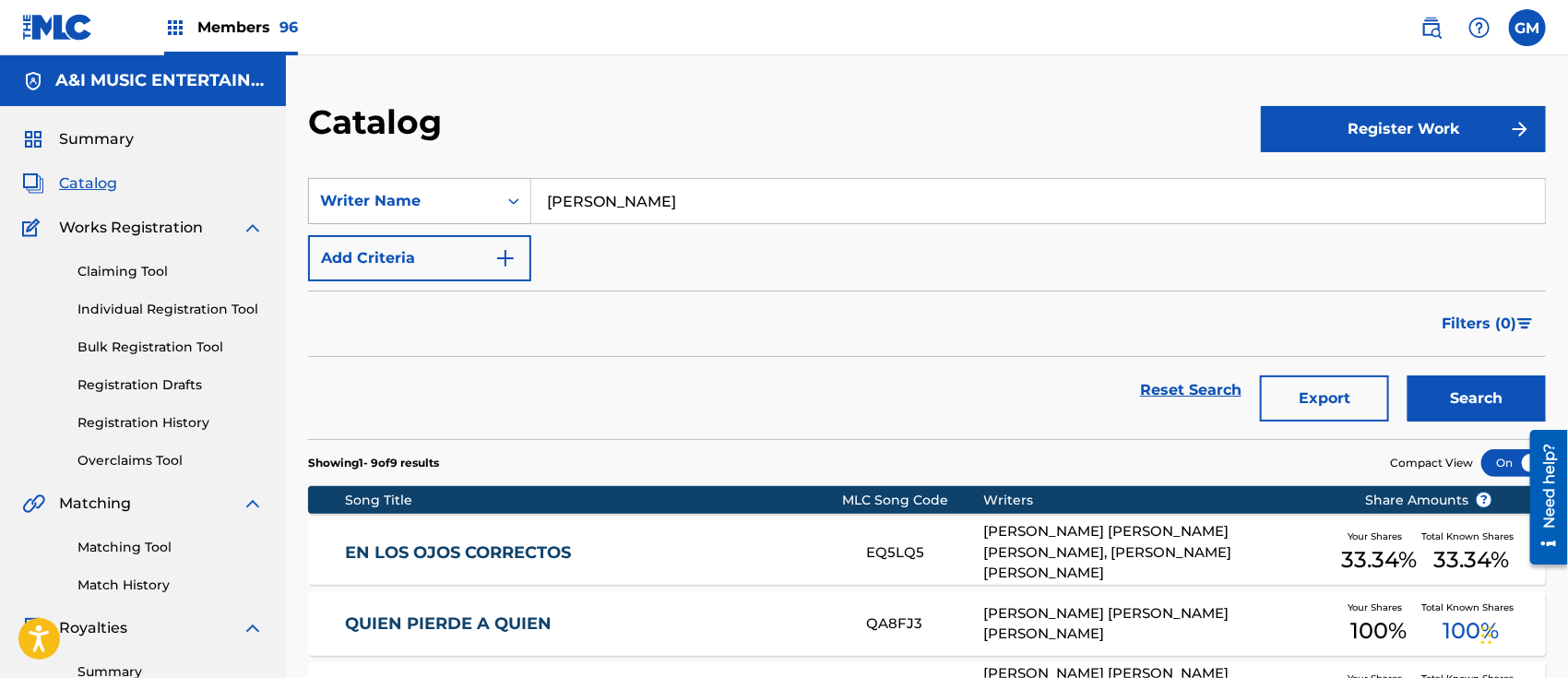
drag, startPoint x: 702, startPoint y: 188, endPoint x: 401, endPoint y: 188, distance: 301.0
click at [401, 188] on div "SearchWithCriteriacab95983-df0a-49c6-9aad-d8b723679d7e Writer Name [PERSON_NAME]" at bounding box center [927, 200] width 1238 height 46
type input "[PERSON_NAME]"
click at [1441, 396] on button "Search" at bounding box center [1477, 398] width 138 height 46
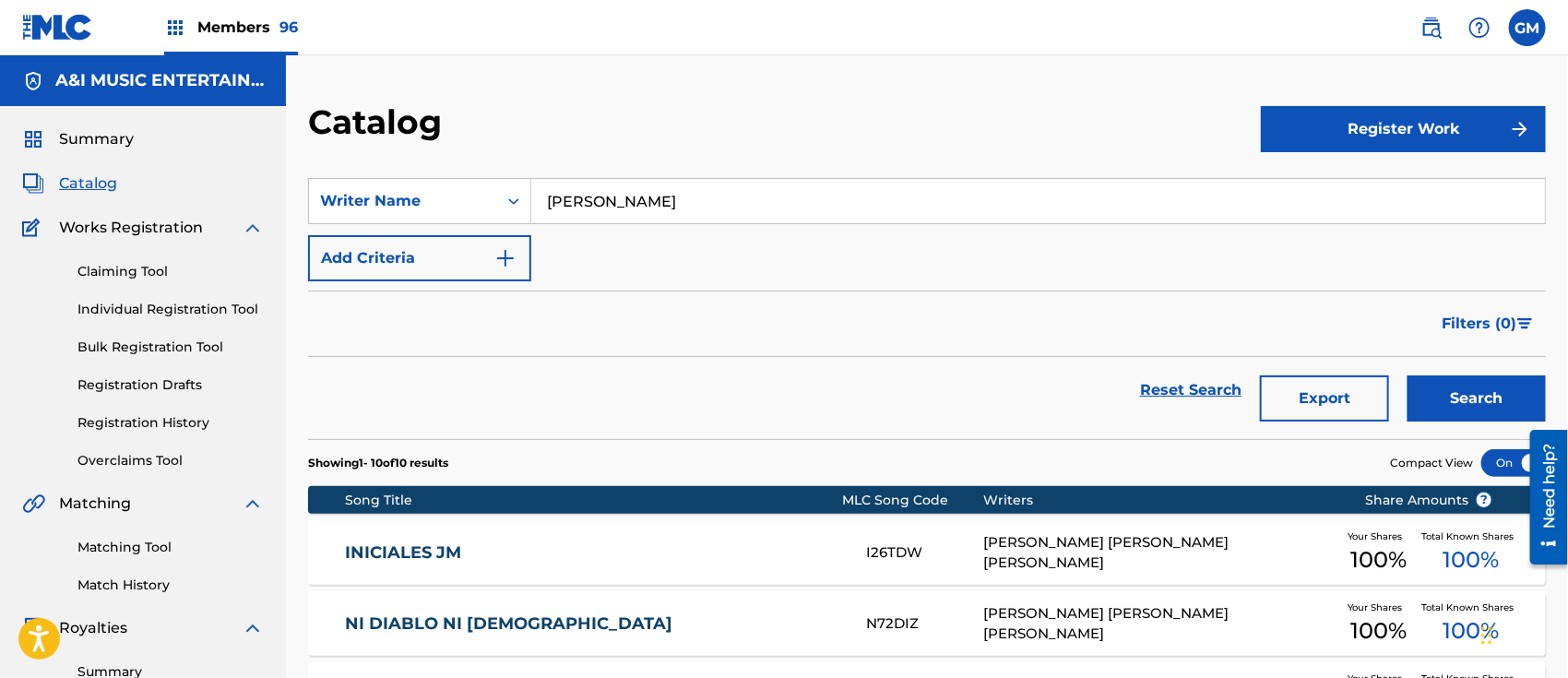
click at [1315, 395] on button "Export" at bounding box center [1324, 398] width 129 height 46
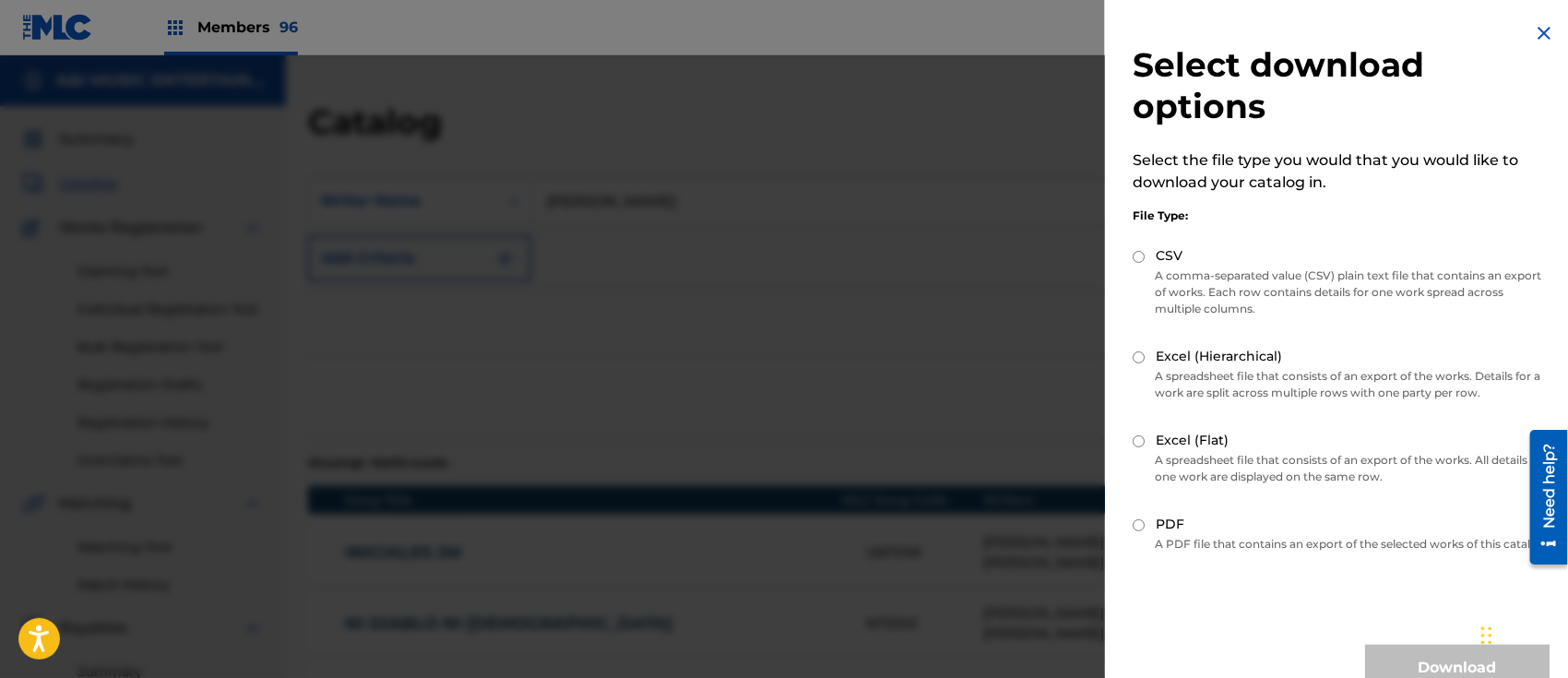
click at [1142, 435] on input "Excel (Flat)" at bounding box center [1138, 441] width 12 height 12
radio input "true"
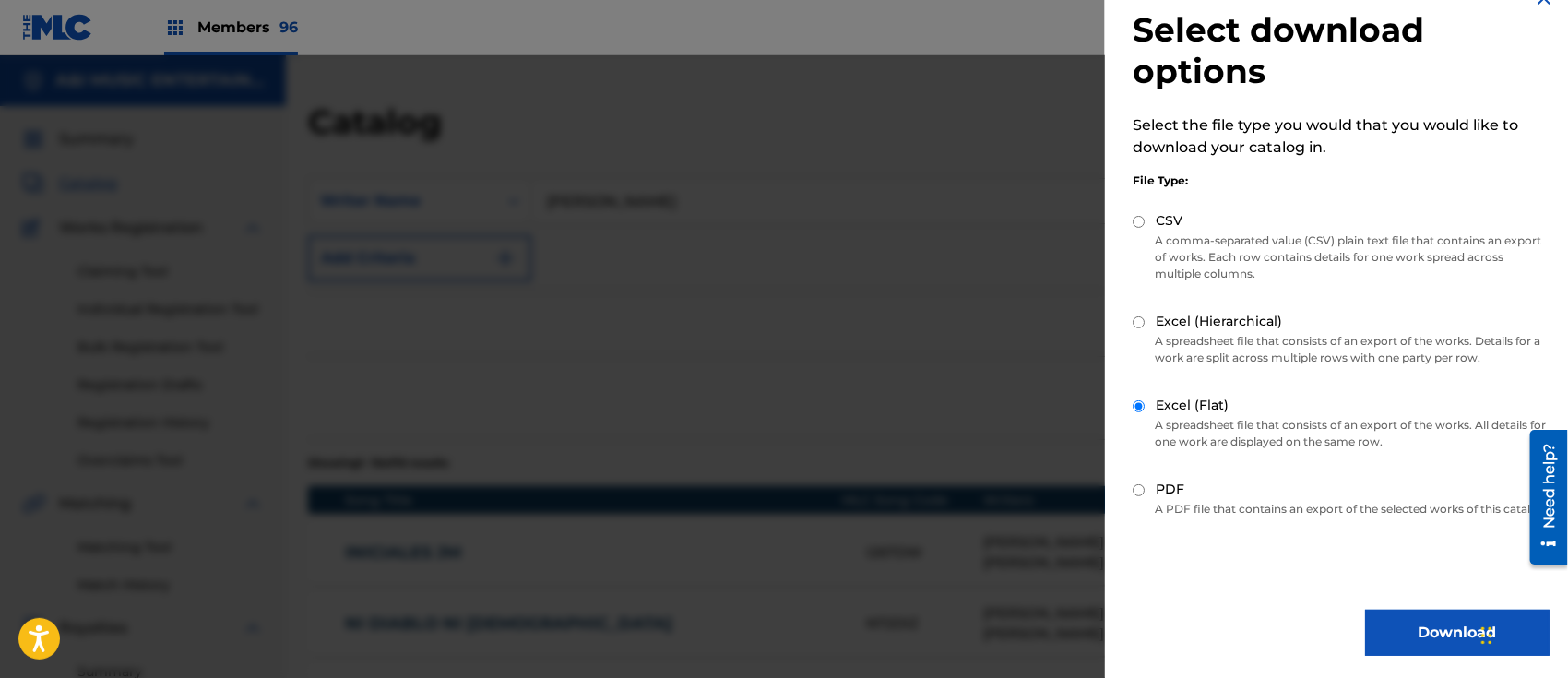
click at [1412, 634] on button "Download" at bounding box center [1457, 633] width 185 height 46
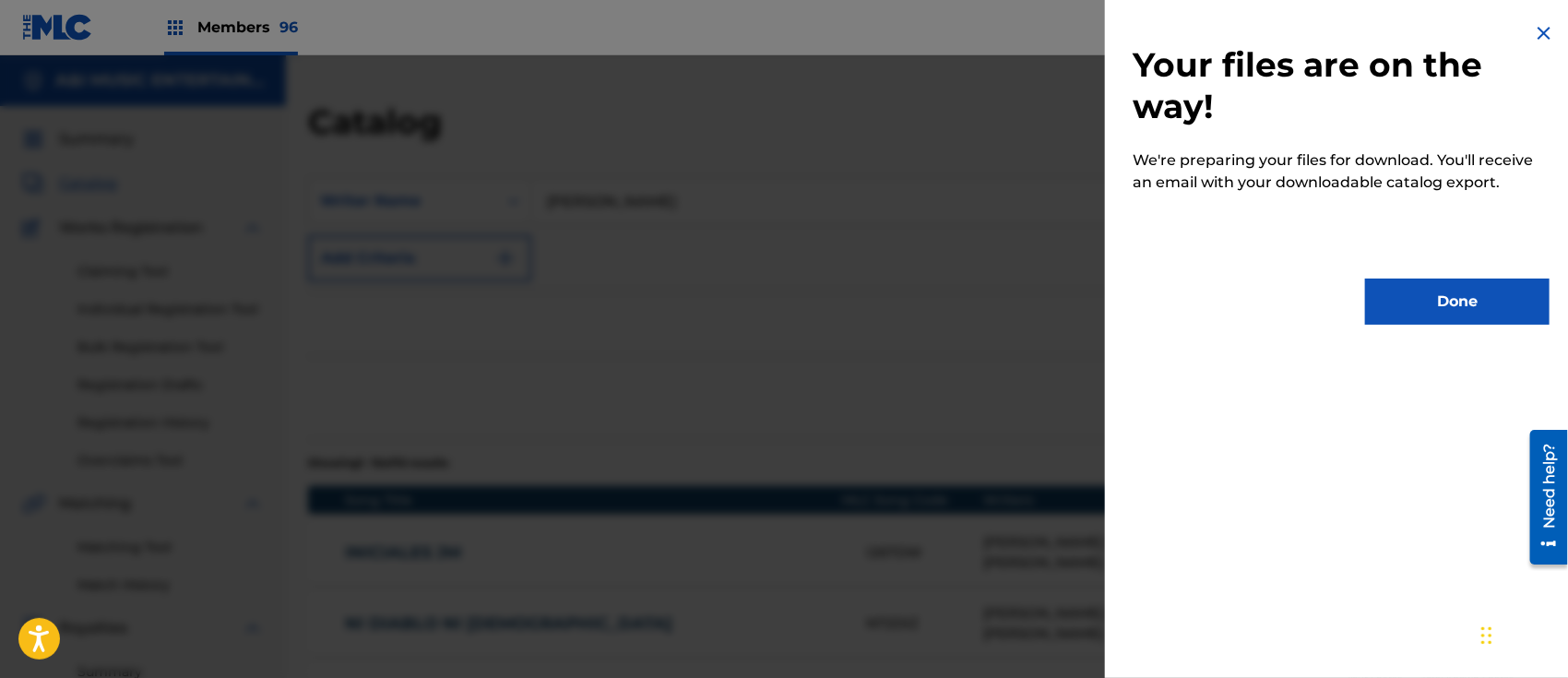
scroll to position [0, 0]
click at [1402, 288] on button "Done" at bounding box center [1457, 301] width 185 height 46
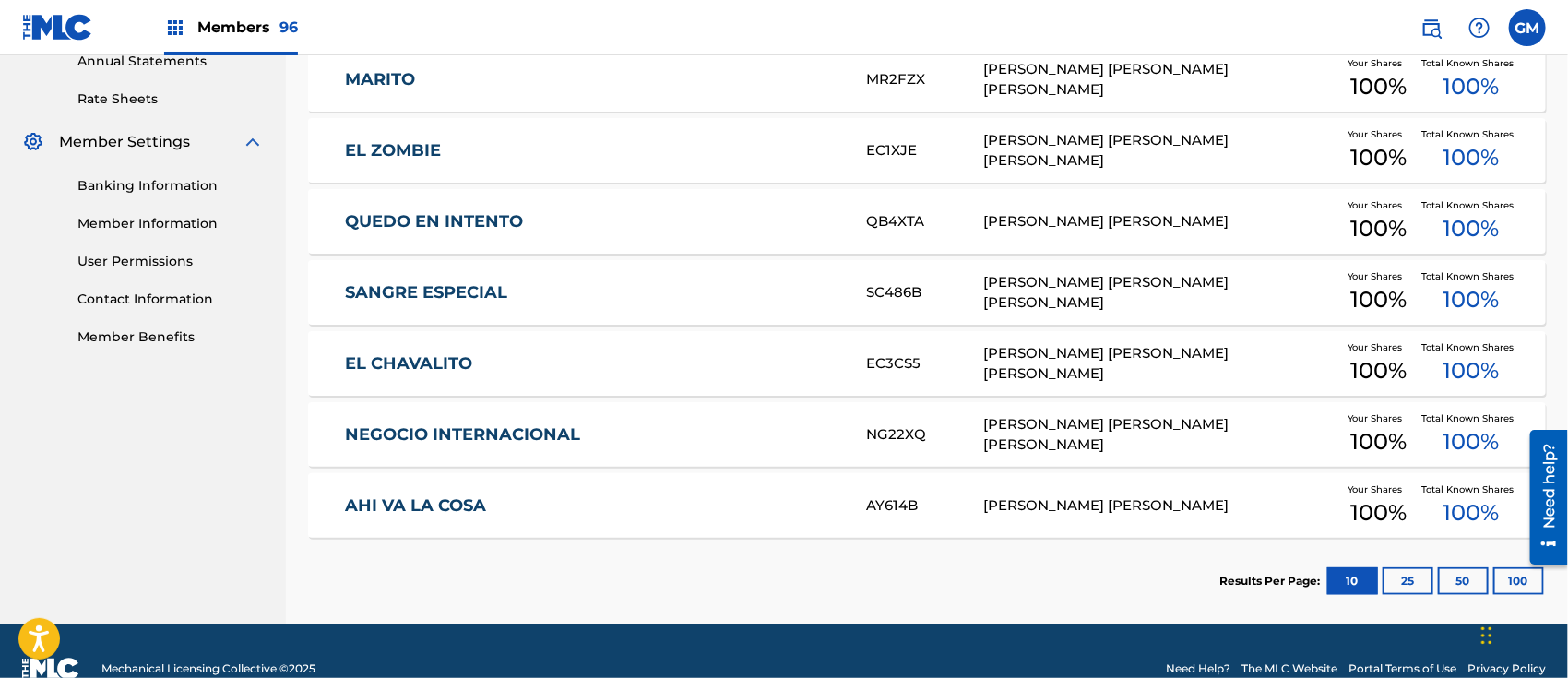
scroll to position [720, 0]
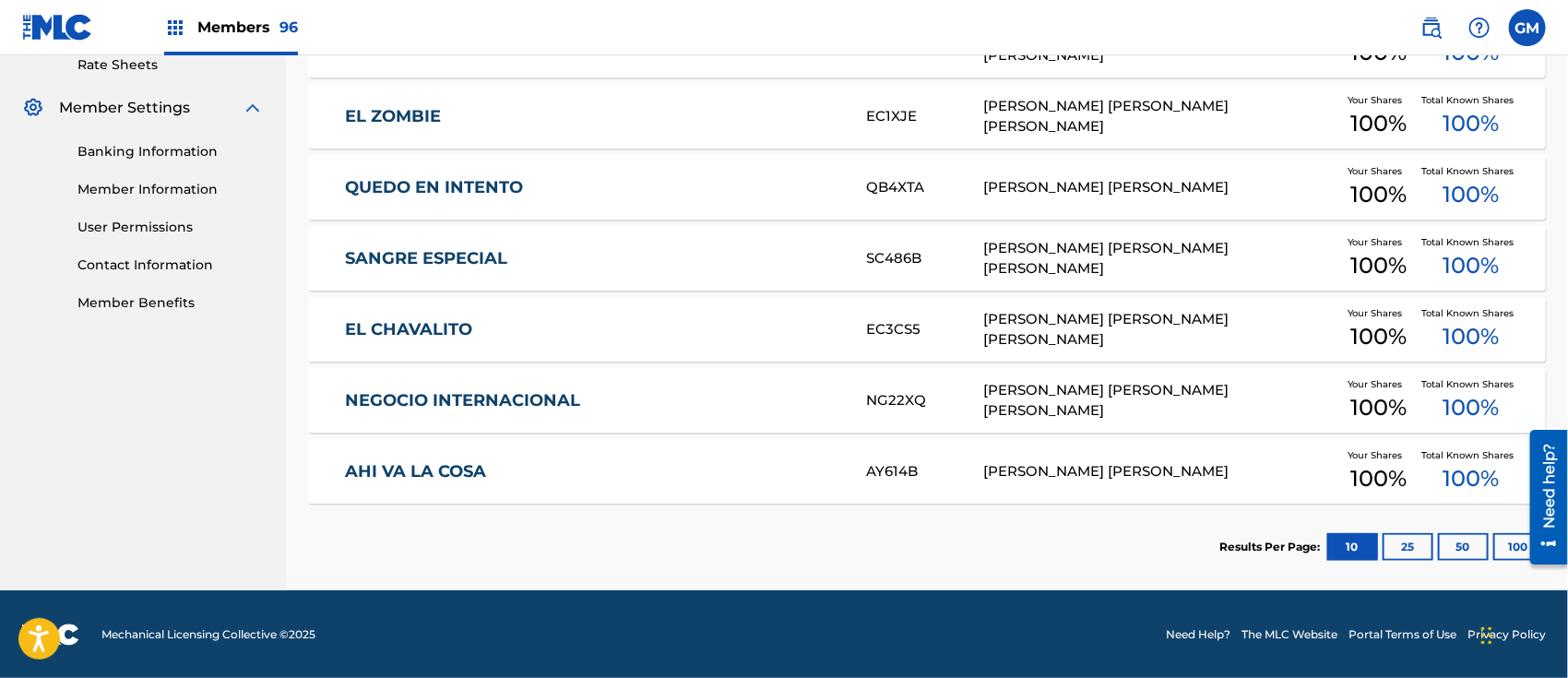
click at [608, 455] on div "AHI VA LA COSA AY614B [PERSON_NAME] [PERSON_NAME] Your Shares 100 % Total Known…" at bounding box center [927, 471] width 1238 height 64
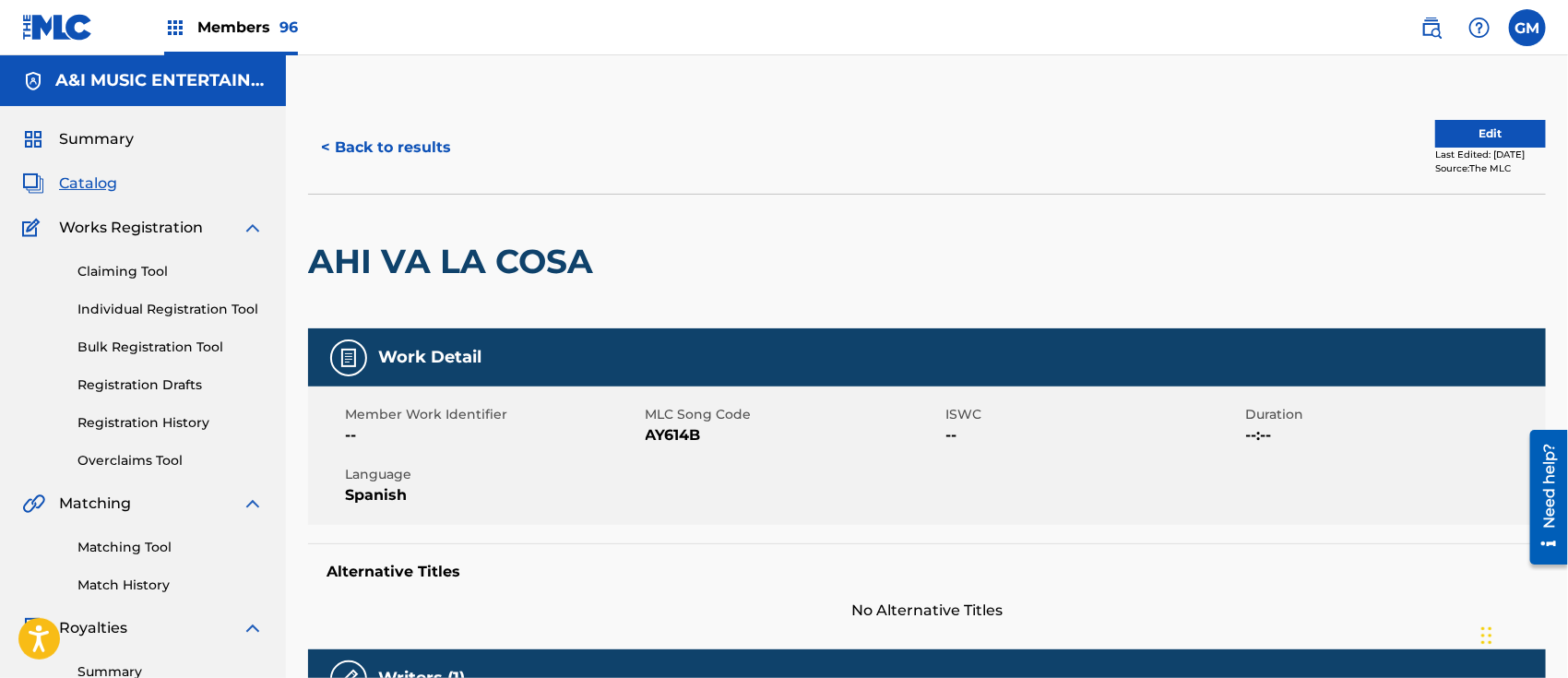
click at [375, 133] on button "< Back to results" at bounding box center [386, 147] width 156 height 46
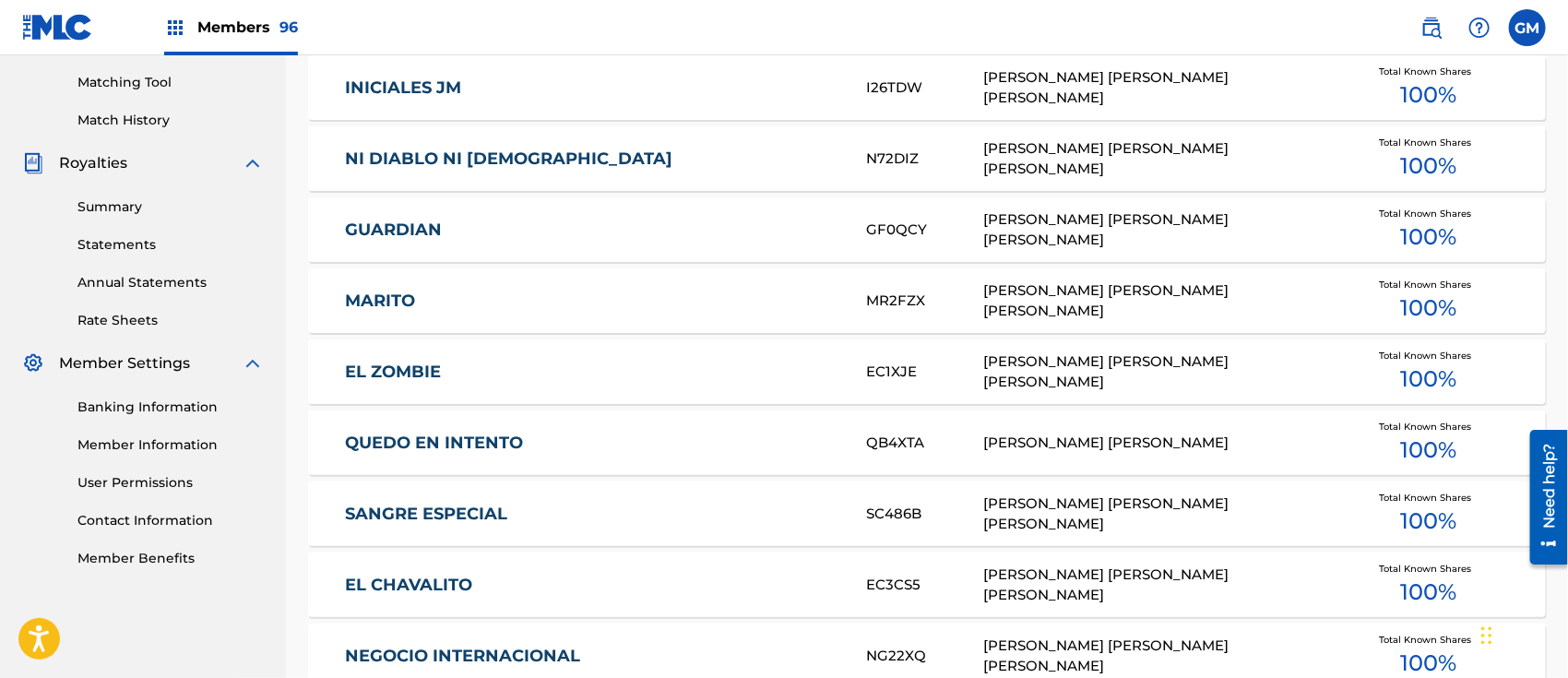
scroll to position [672, 0]
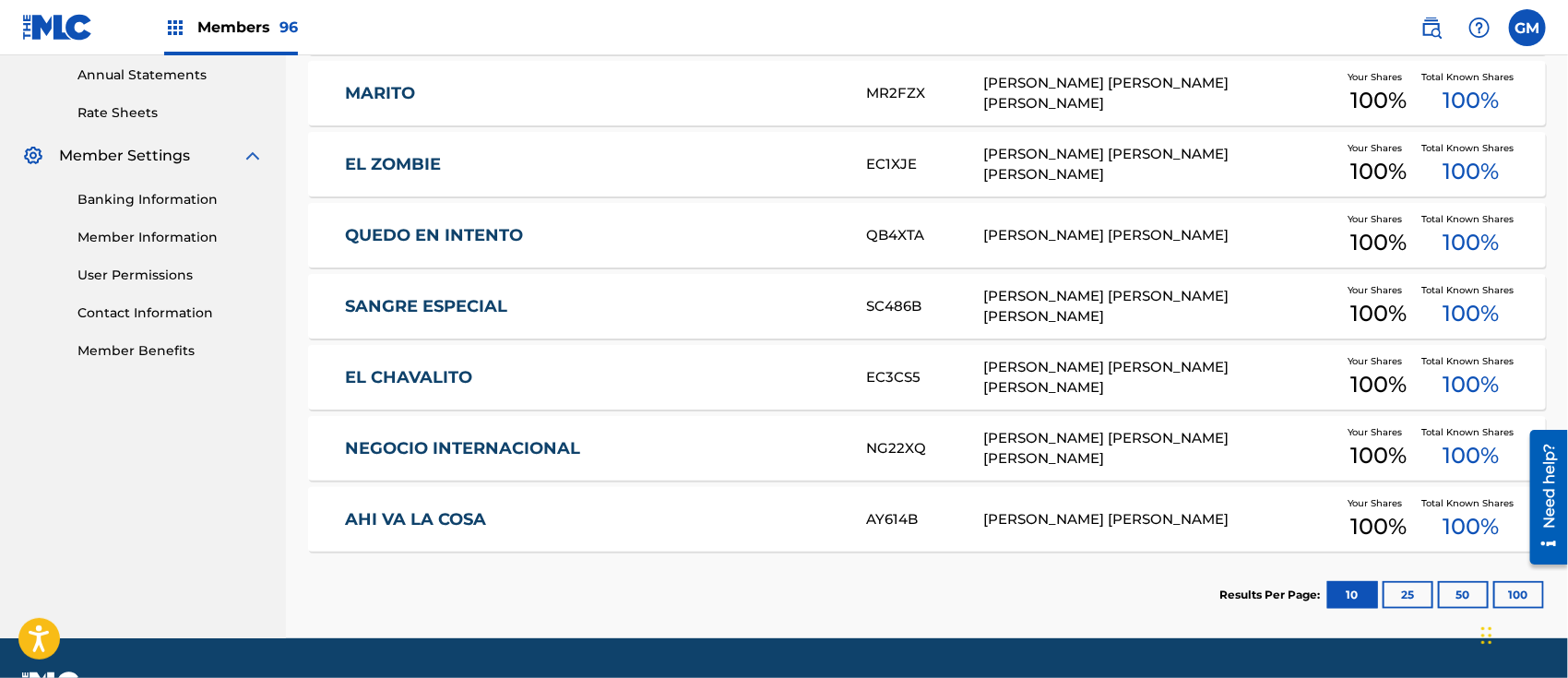
click at [691, 513] on link "AHI VA LA COSA" at bounding box center [592, 519] width 497 height 21
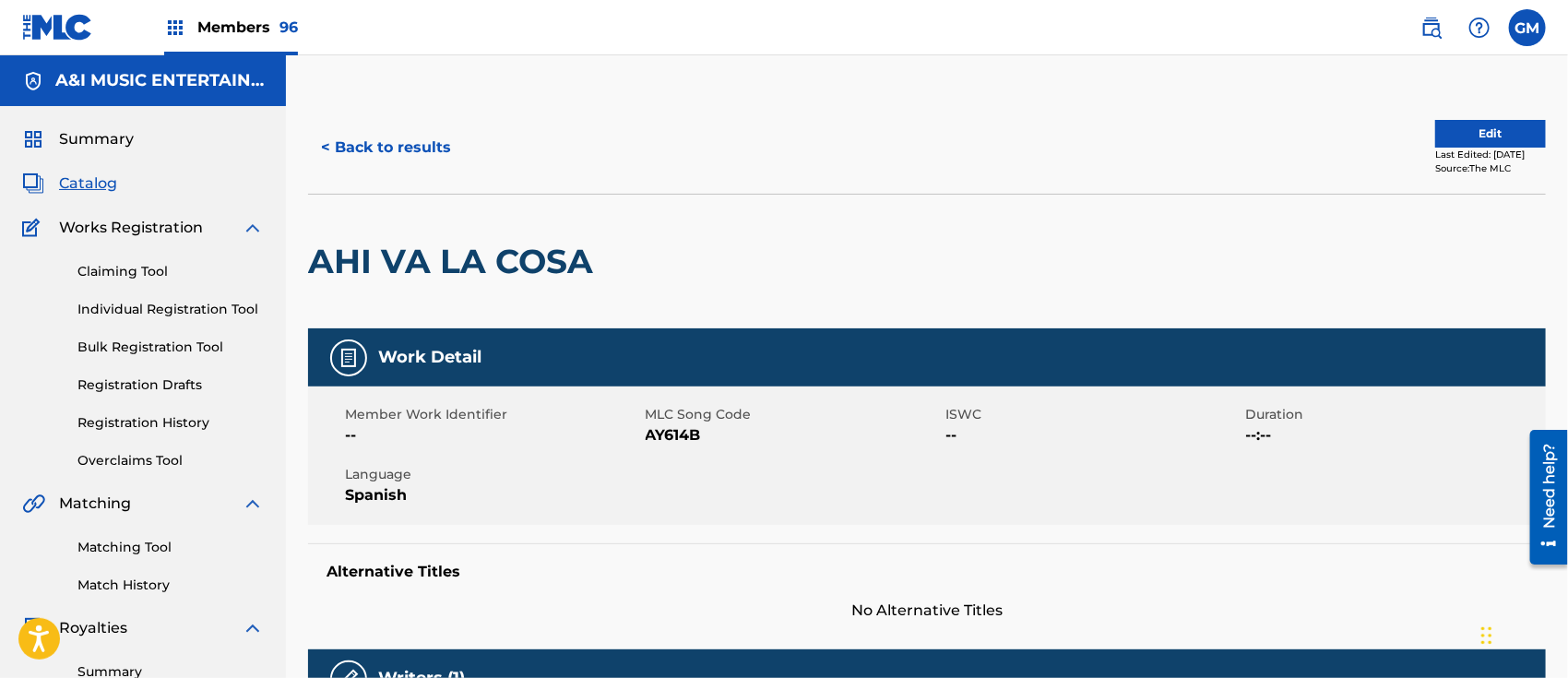
click at [357, 145] on button "< Back to results" at bounding box center [386, 147] width 156 height 46
